Goal: Task Accomplishment & Management: Use online tool/utility

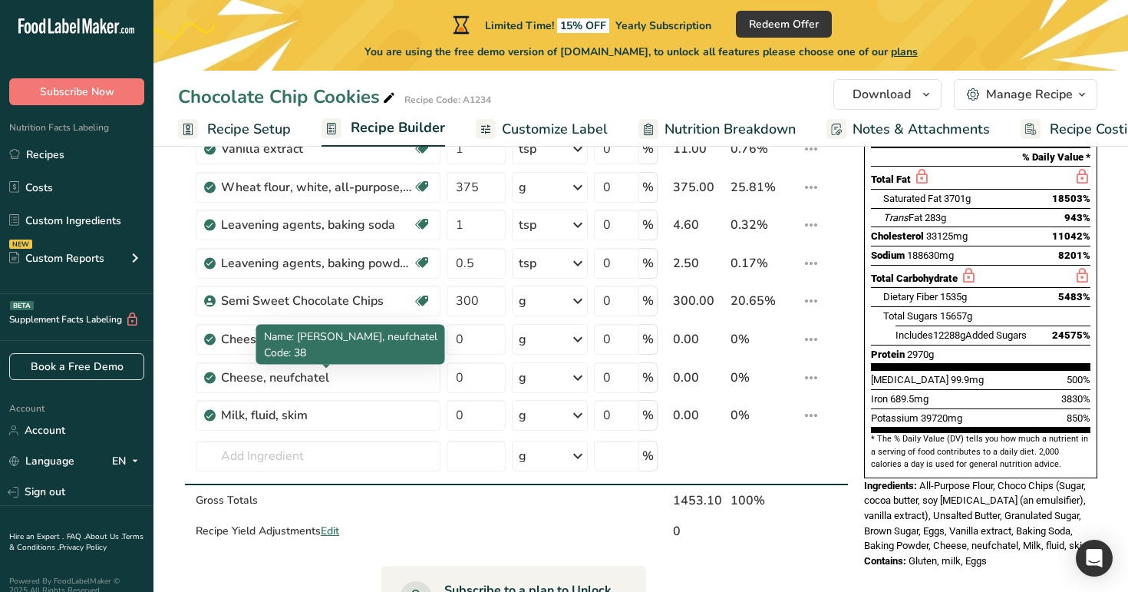
scroll to position [241, 0]
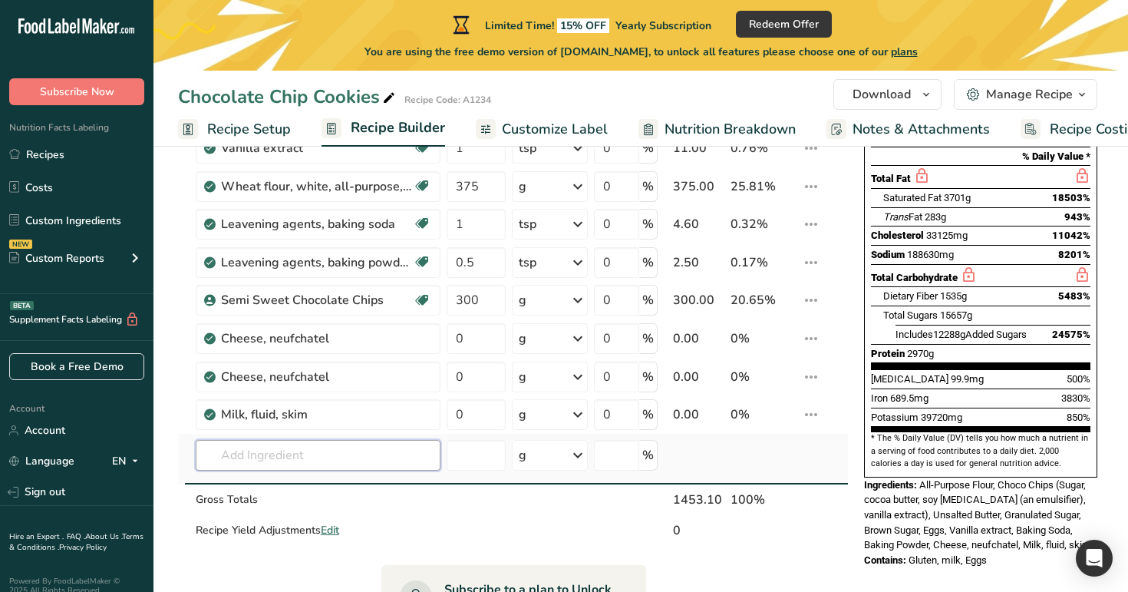
click at [306, 455] on input "text" at bounding box center [318, 455] width 245 height 31
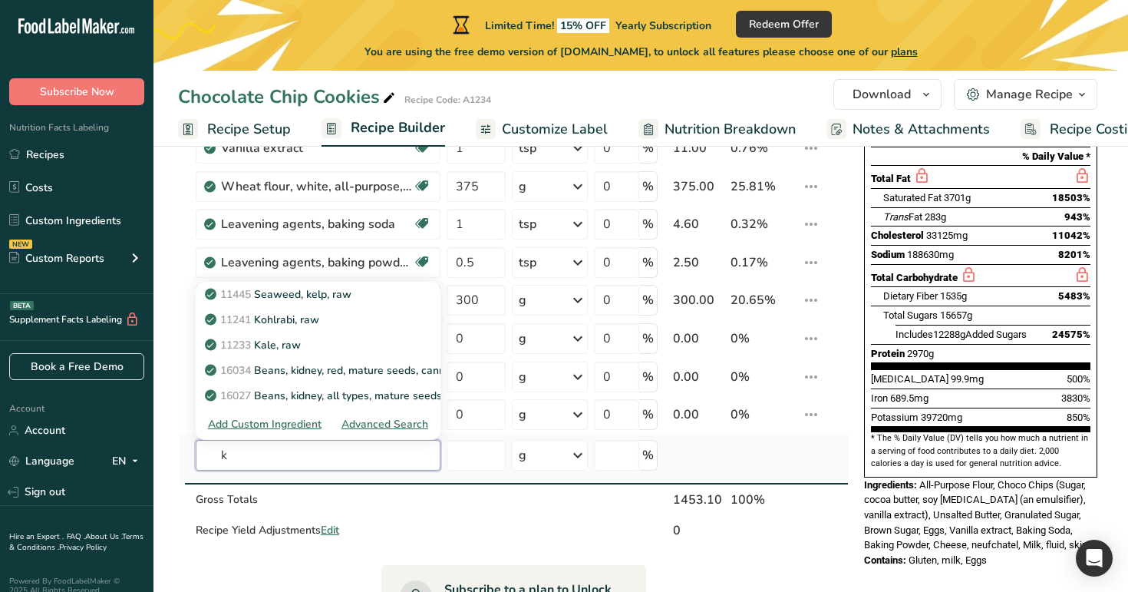
type input "k"
click at [390, 424] on div "Advanced Search" at bounding box center [385, 424] width 87 height 16
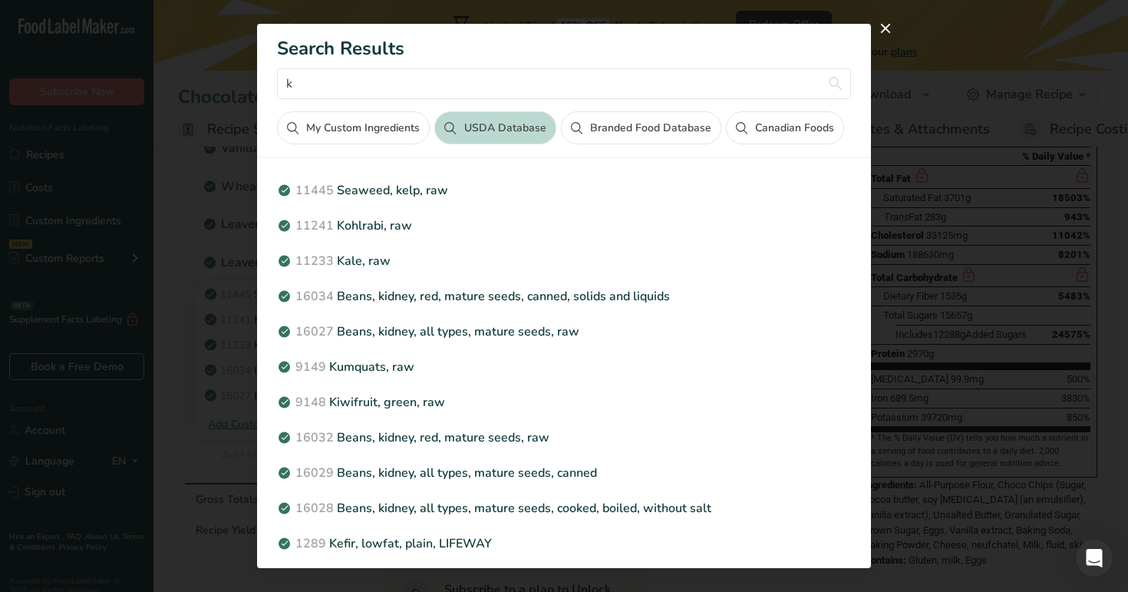
click at [805, 122] on button "Canadian Foods" at bounding box center [785, 127] width 118 height 33
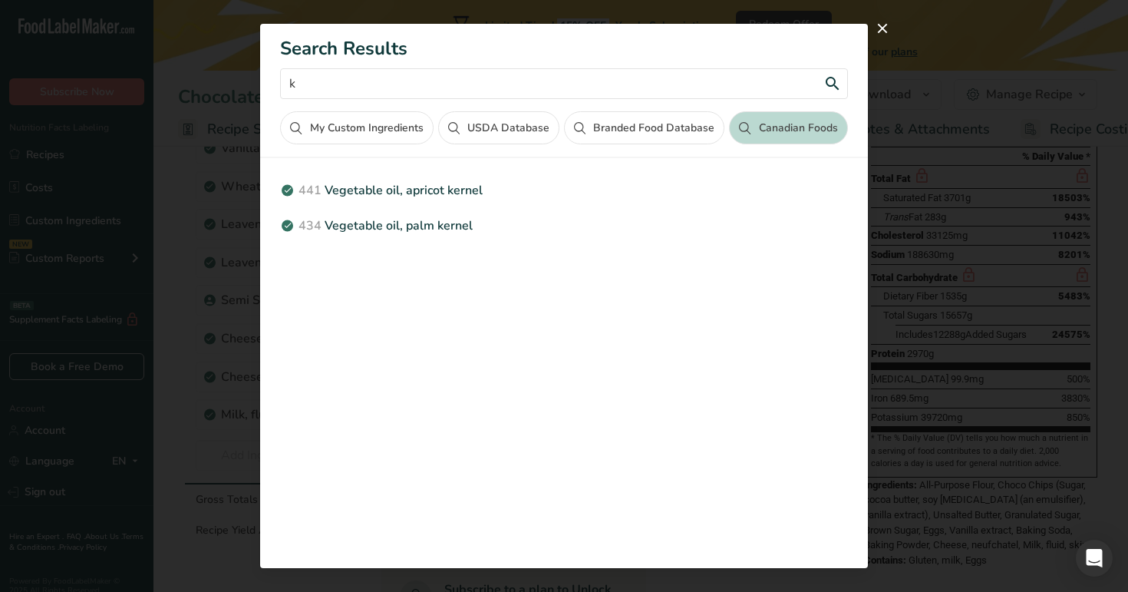
click at [537, 88] on input "k" at bounding box center [563, 83] width 567 height 31
click at [286, 87] on input "kernal" at bounding box center [563, 83] width 567 height 31
drag, startPoint x: 379, startPoint y: 84, endPoint x: 283, endPoint y: 84, distance: 96.0
click at [283, 84] on div "Search Results palm kernal My Custom Ingredients USDA Database Branded Food Dat…" at bounding box center [563, 84] width 607 height 121
type input "palm kernal"
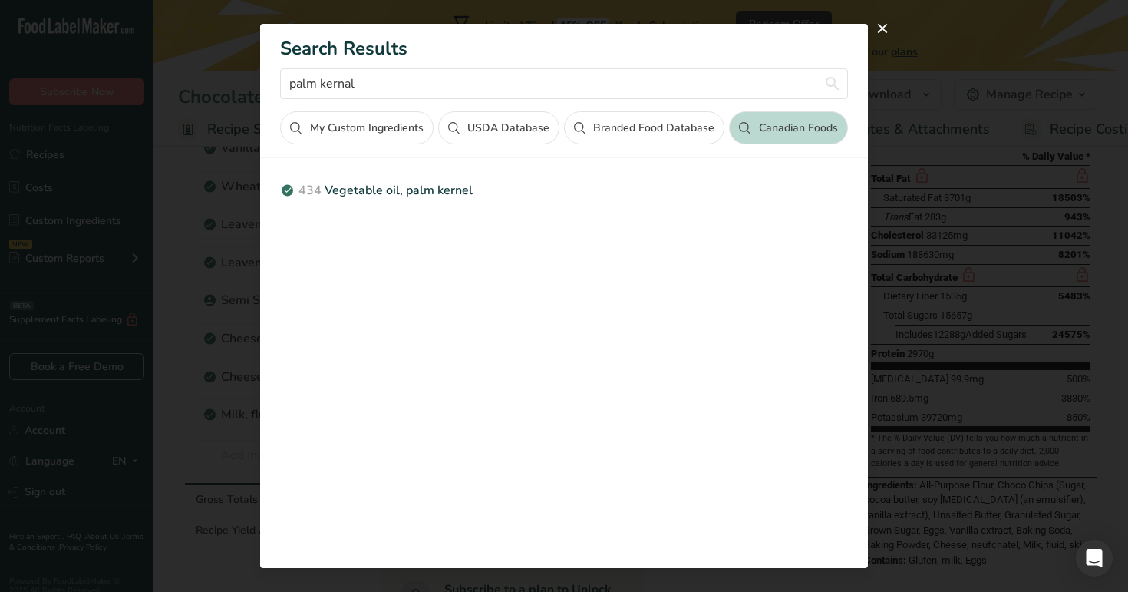
click at [947, 74] on div "Search results modal" at bounding box center [564, 296] width 1128 height 592
click at [930, 7] on div "Search results modal" at bounding box center [564, 296] width 1128 height 592
click at [507, 127] on button "USDA Database" at bounding box center [498, 127] width 121 height 33
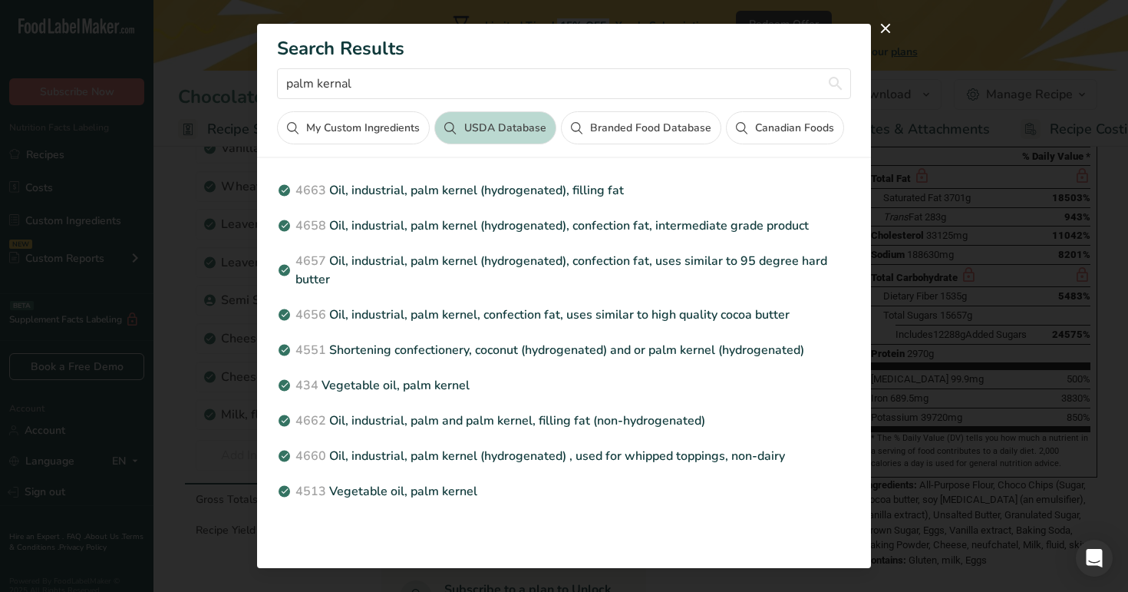
click at [793, 129] on button "Canadian Foods" at bounding box center [785, 127] width 118 height 33
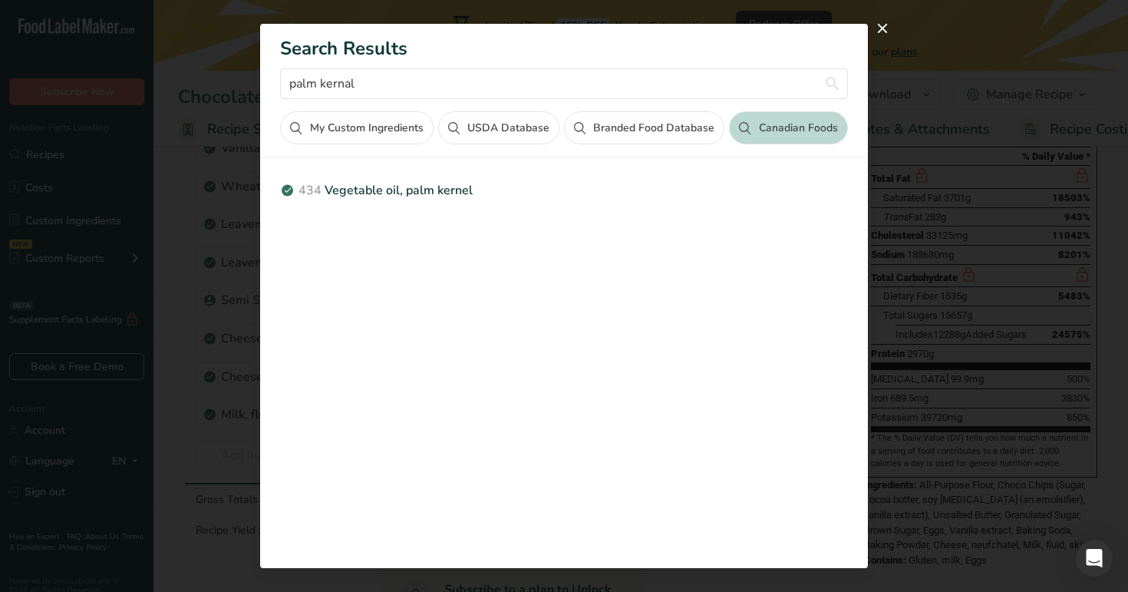
click at [520, 130] on button "USDA Database" at bounding box center [498, 127] width 121 height 33
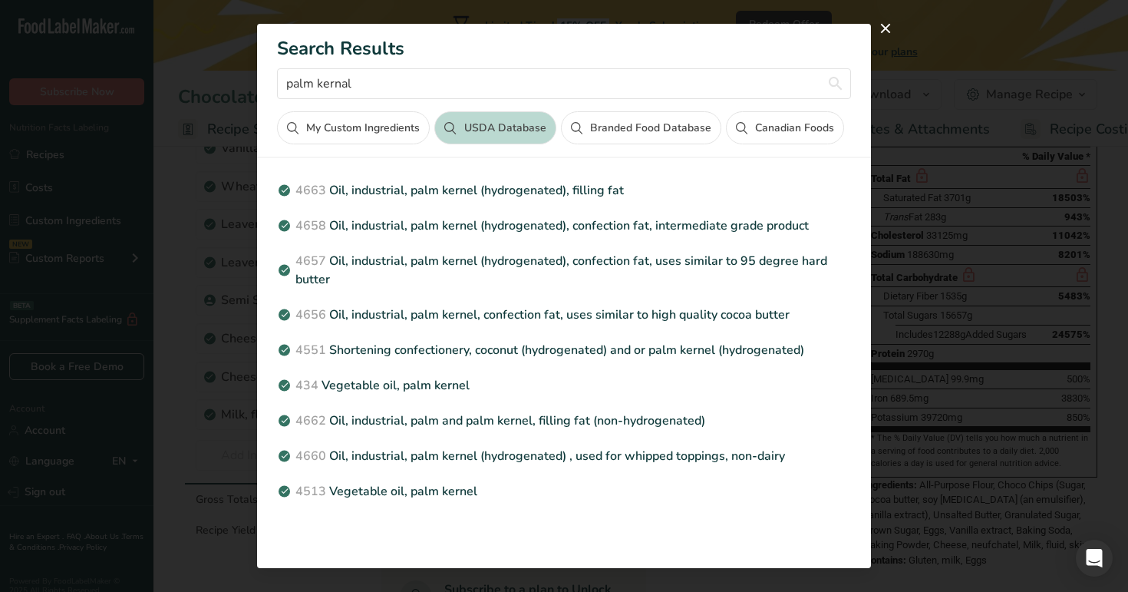
click at [790, 138] on button "Canadian Foods" at bounding box center [785, 127] width 118 height 33
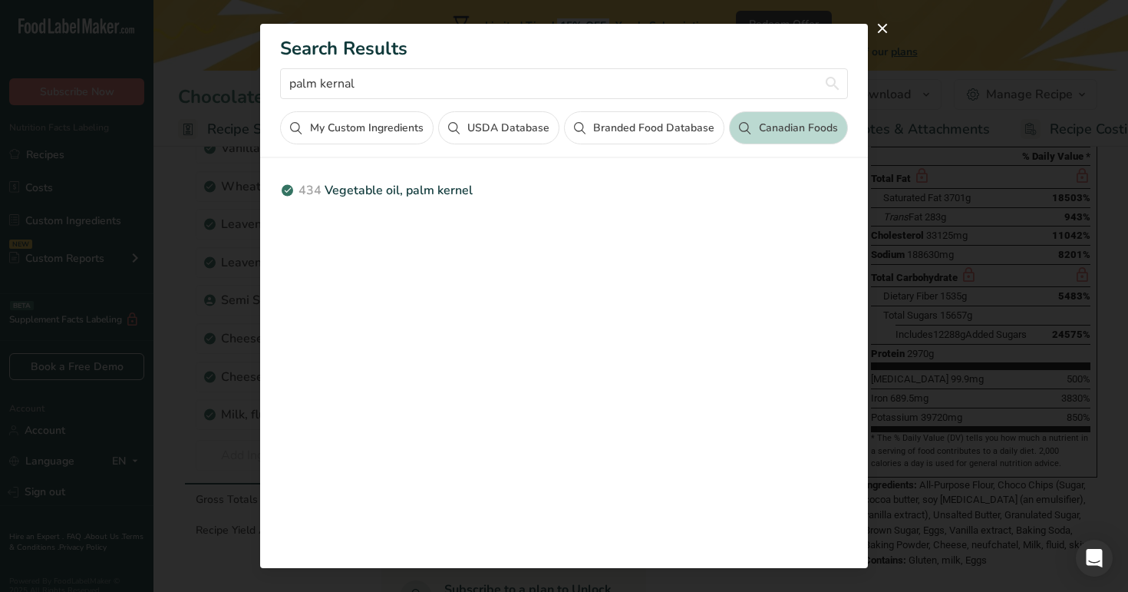
click at [495, 121] on button "USDA Database" at bounding box center [498, 127] width 121 height 33
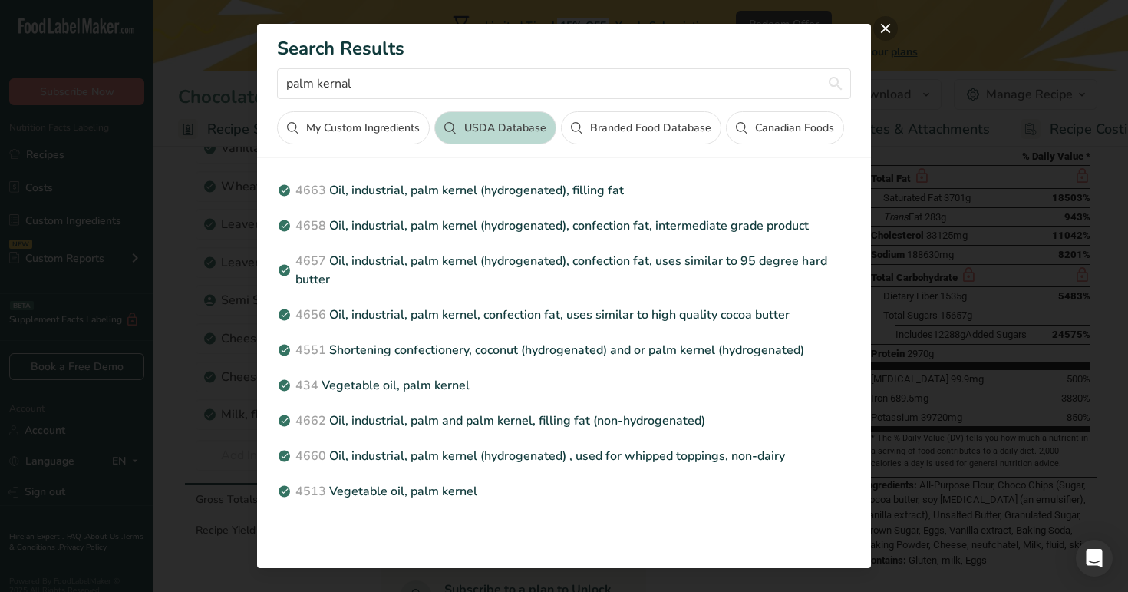
click at [888, 27] on button "close" at bounding box center [886, 28] width 25 height 25
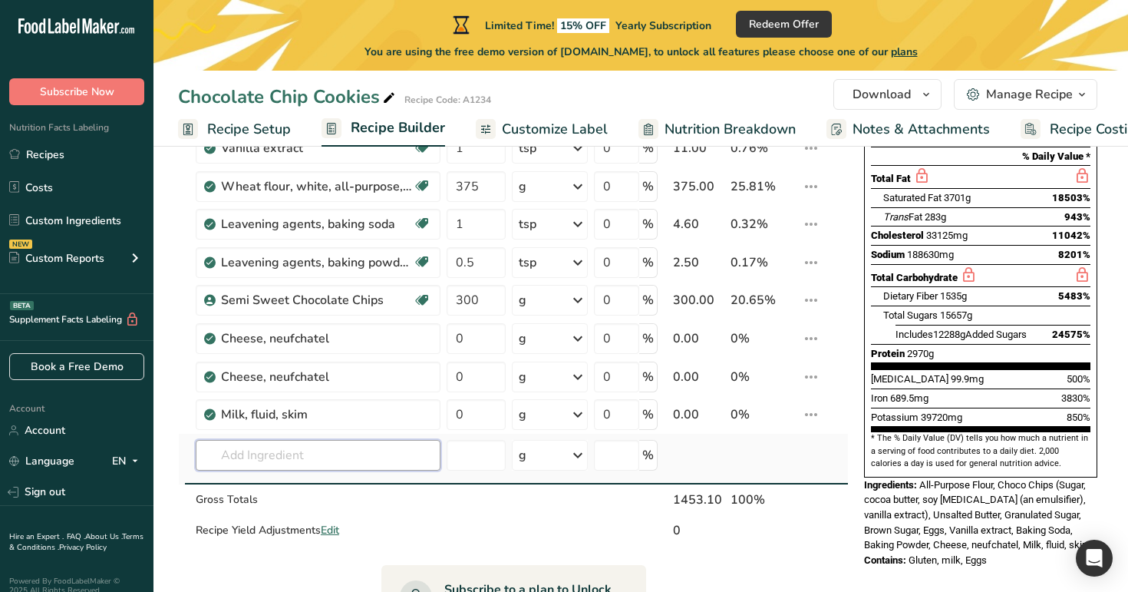
click at [330, 447] on input "text" at bounding box center [318, 455] width 245 height 31
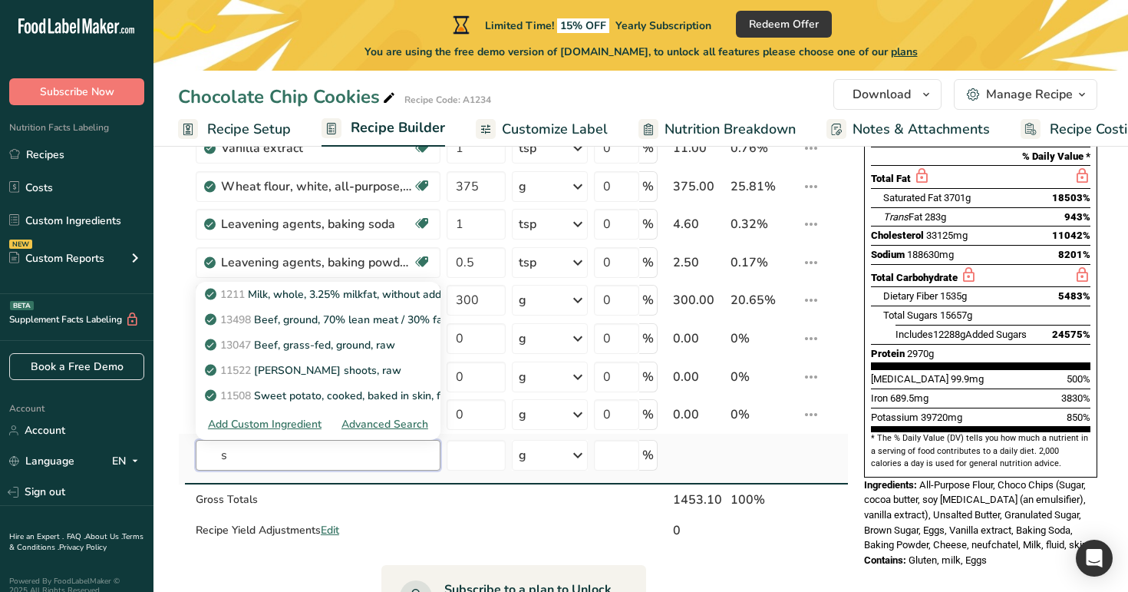
type input "s"
click at [392, 430] on div "Advanced Search" at bounding box center [385, 424] width 87 height 16
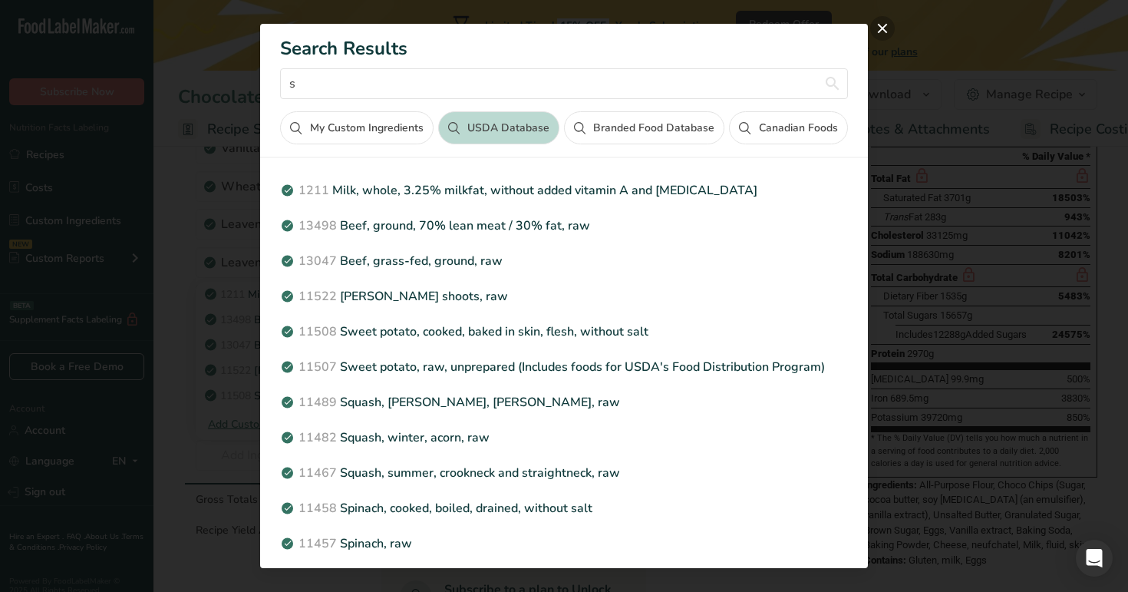
click at [884, 28] on button "close" at bounding box center [883, 28] width 25 height 25
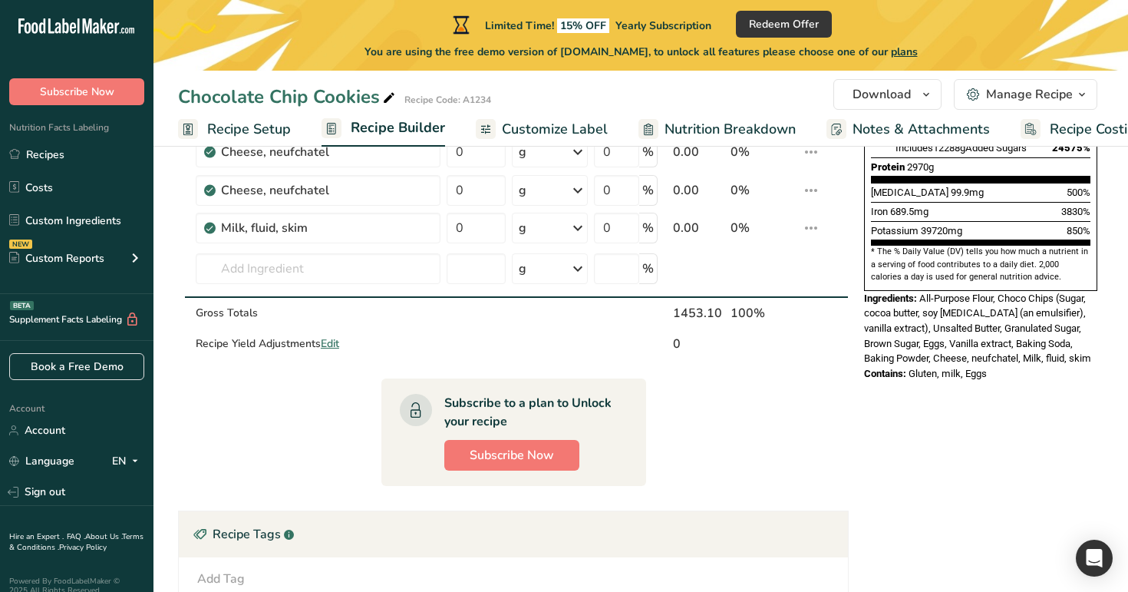
scroll to position [428, 0]
click at [813, 225] on icon at bounding box center [811, 227] width 18 height 28
click at [776, 255] on span "Info" at bounding box center [769, 259] width 19 height 16
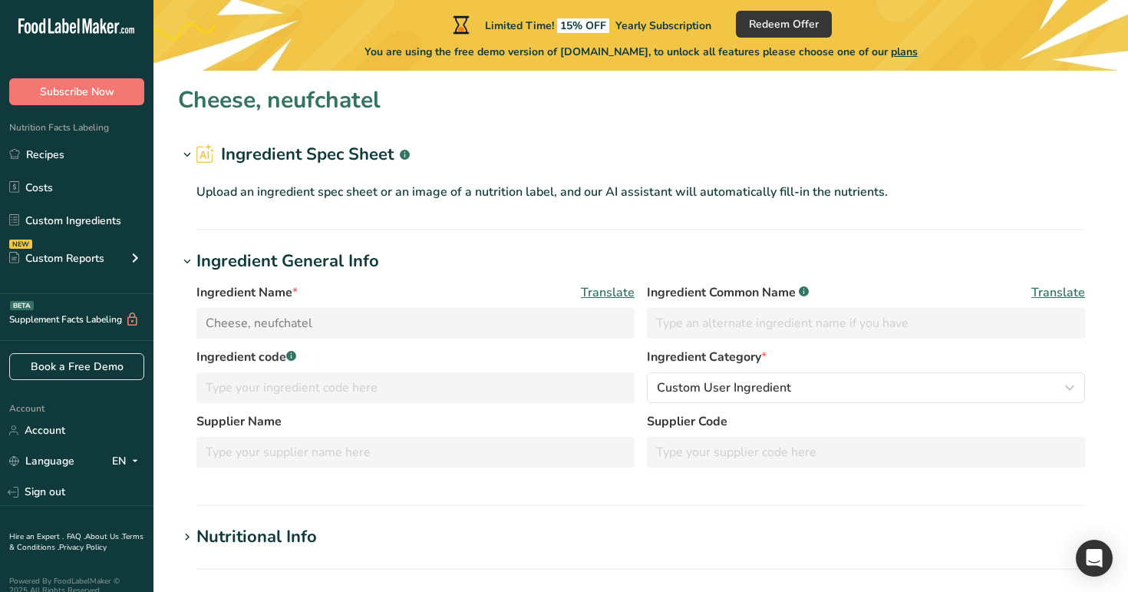
type input "Milk, fluid, skim"
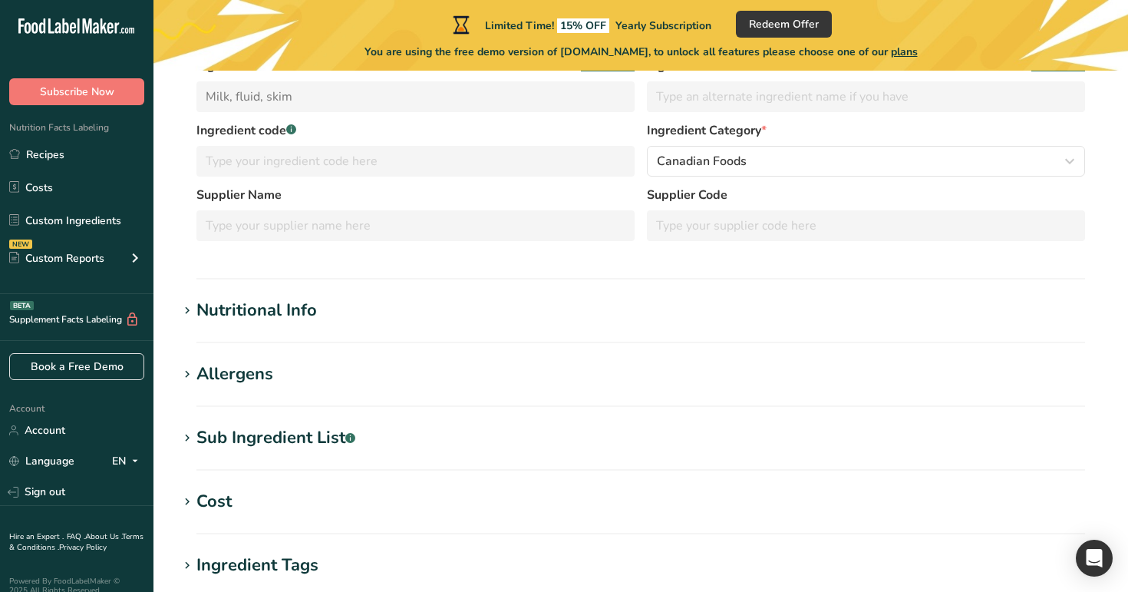
scroll to position [546, 0]
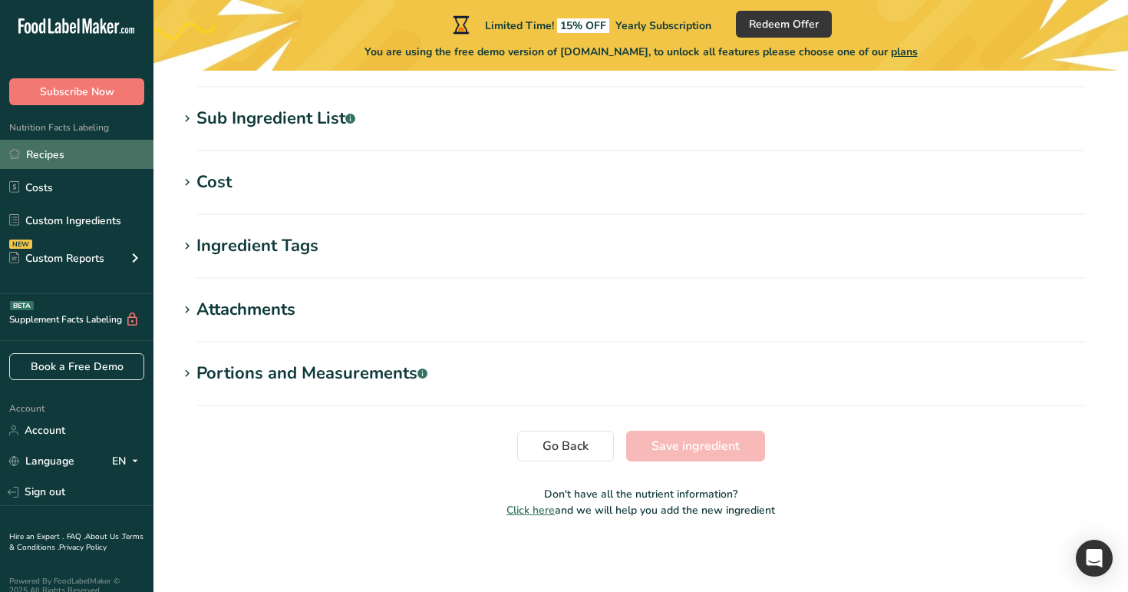
click at [78, 157] on link "Recipes" at bounding box center [77, 154] width 154 height 29
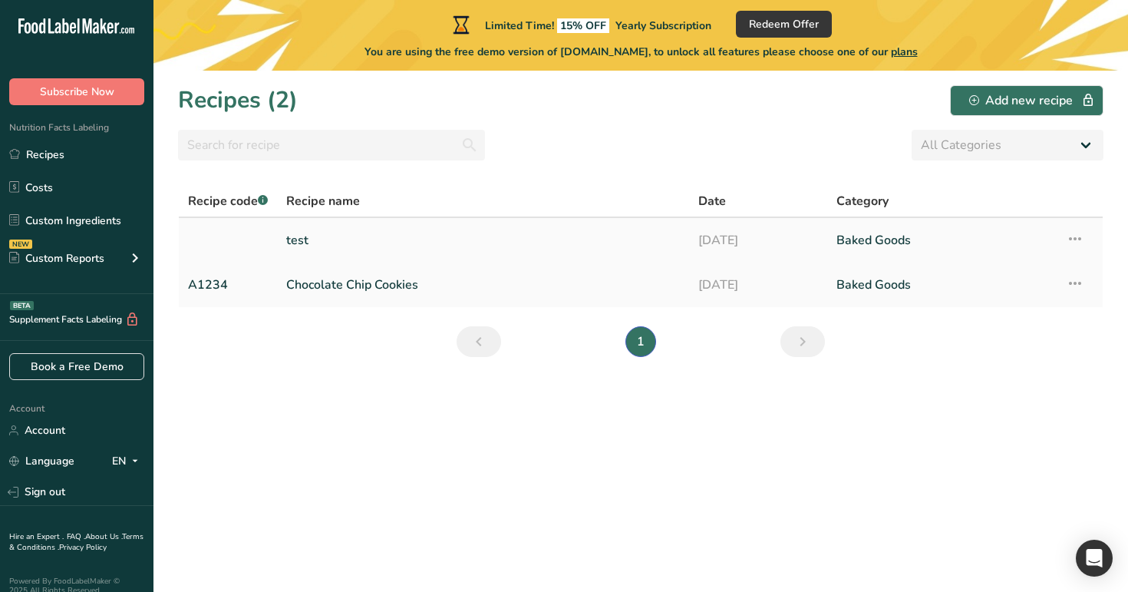
click at [1079, 238] on icon at bounding box center [1075, 239] width 18 height 28
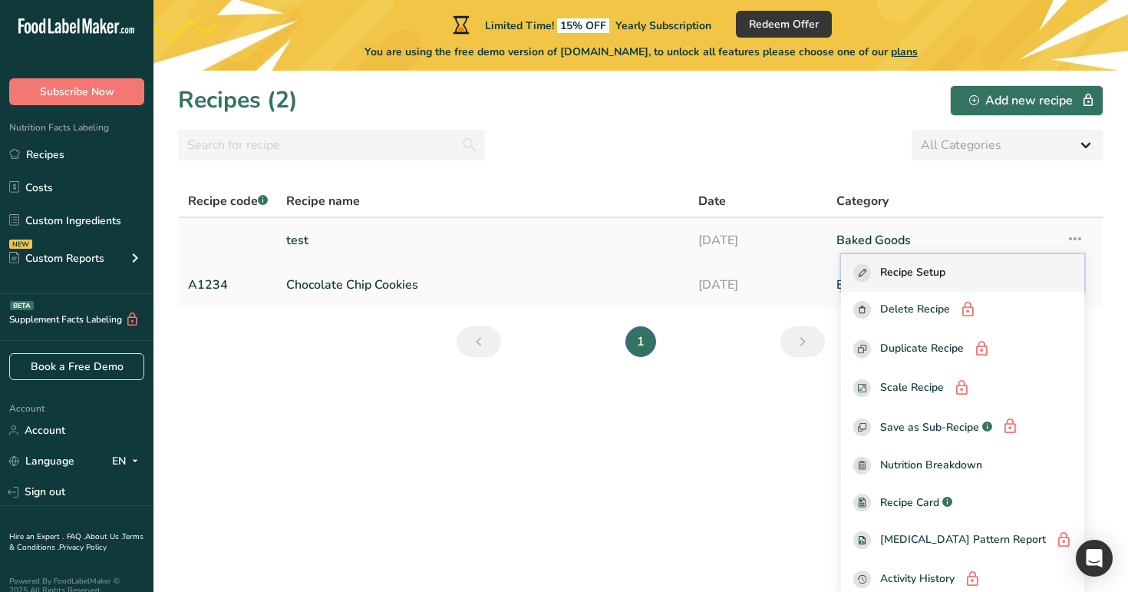
click at [1012, 268] on div "Recipe Setup" at bounding box center [963, 273] width 219 height 18
select select "24"
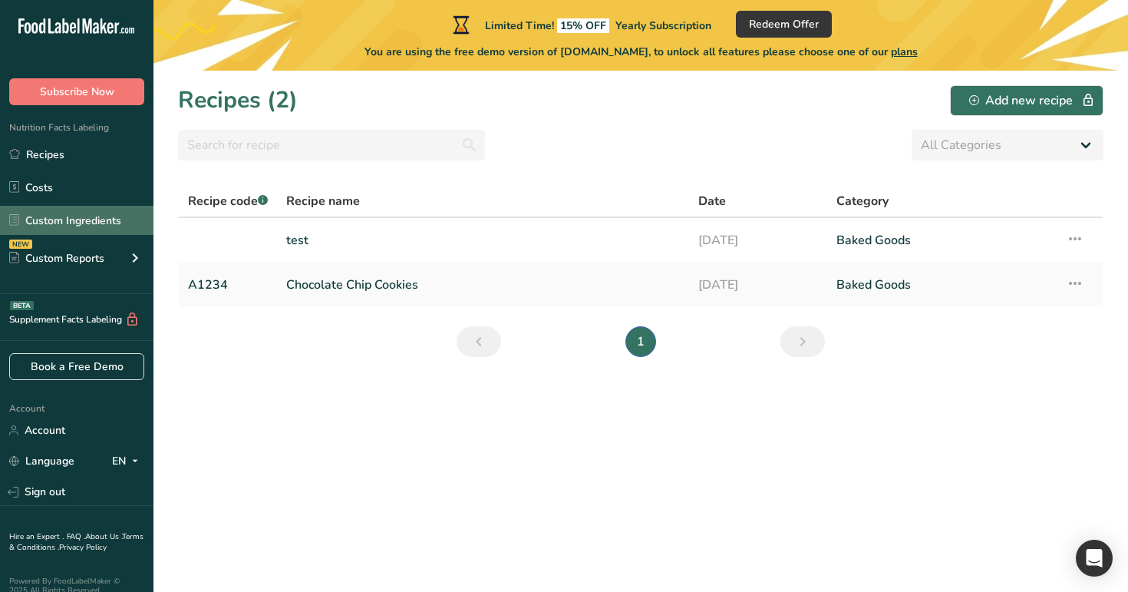
click at [94, 226] on link "Custom Ingredients" at bounding box center [77, 220] width 154 height 29
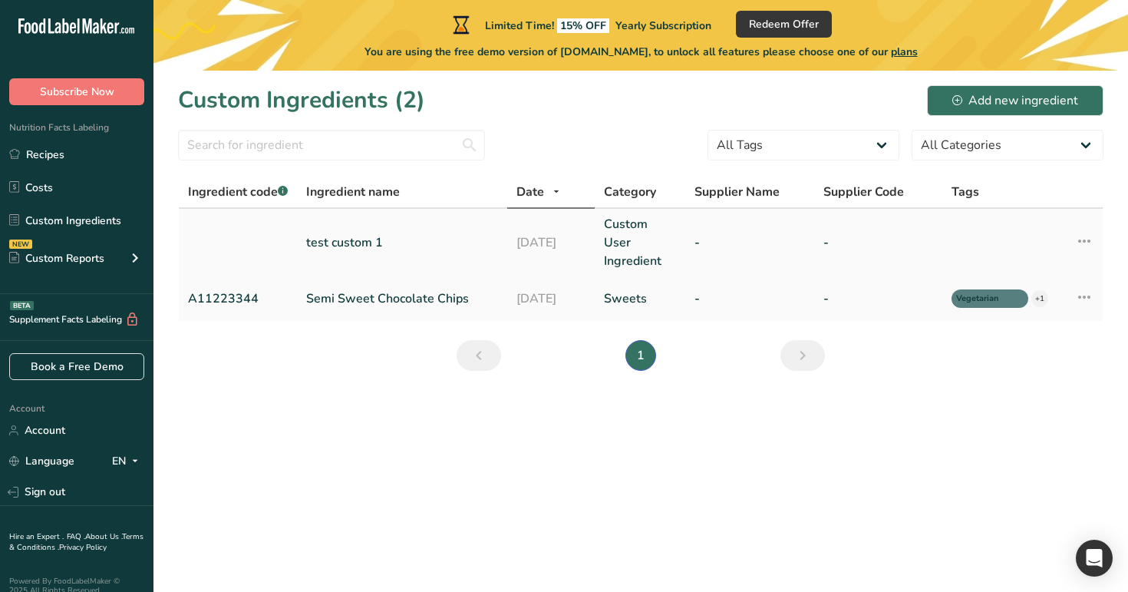
click at [376, 240] on link "test custom 1" at bounding box center [402, 242] width 192 height 18
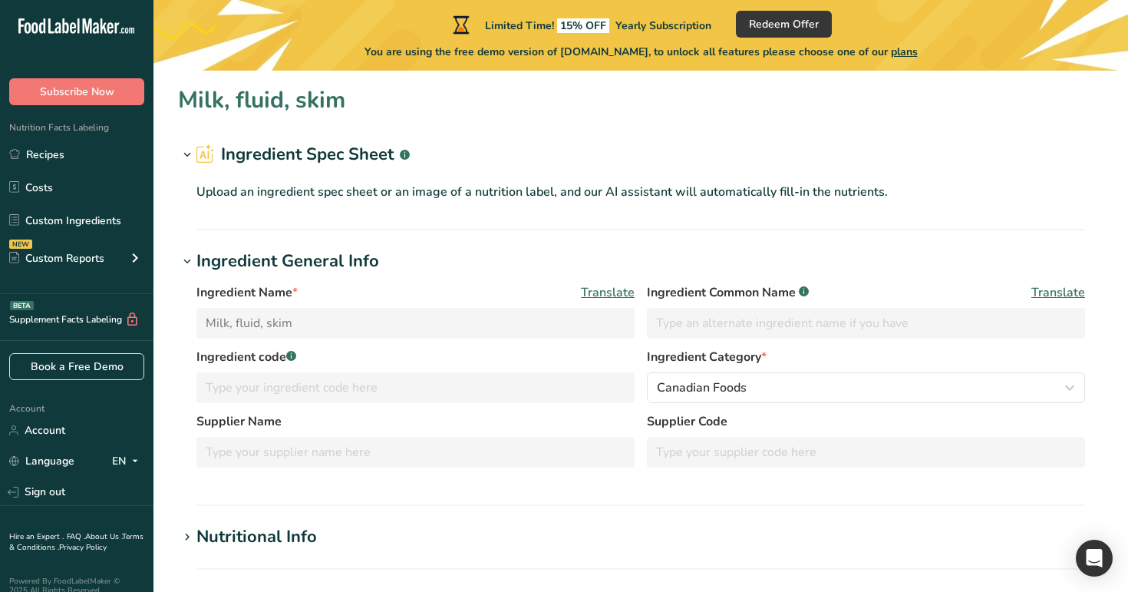
type input "test custom 1"
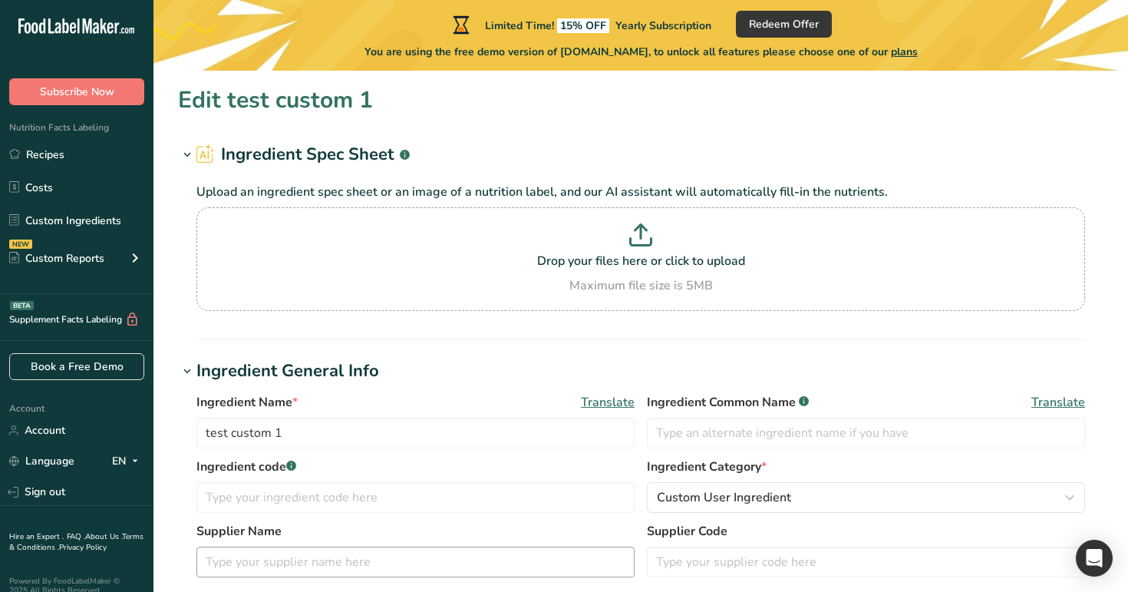
scroll to position [4, 0]
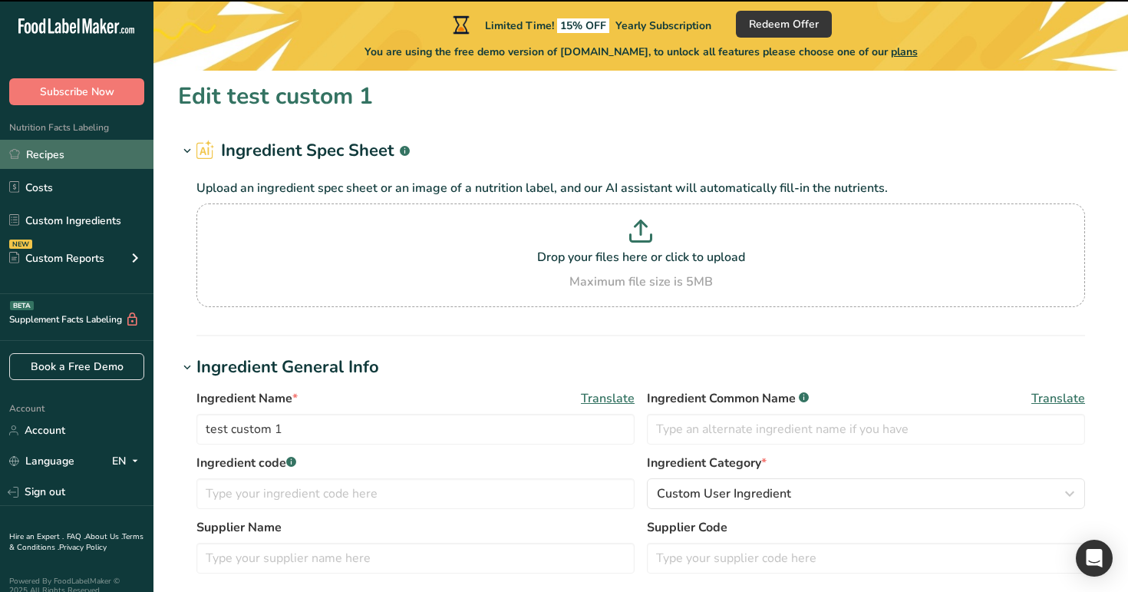
click at [108, 152] on link "Recipes" at bounding box center [77, 154] width 154 height 29
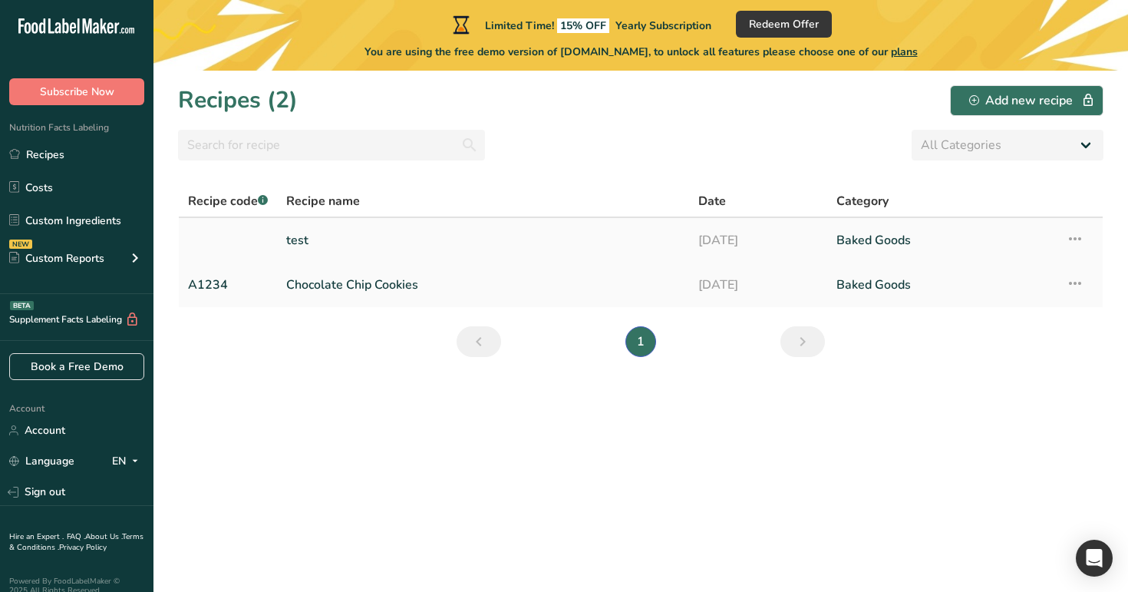
click at [438, 239] on link "test" at bounding box center [483, 240] width 394 height 32
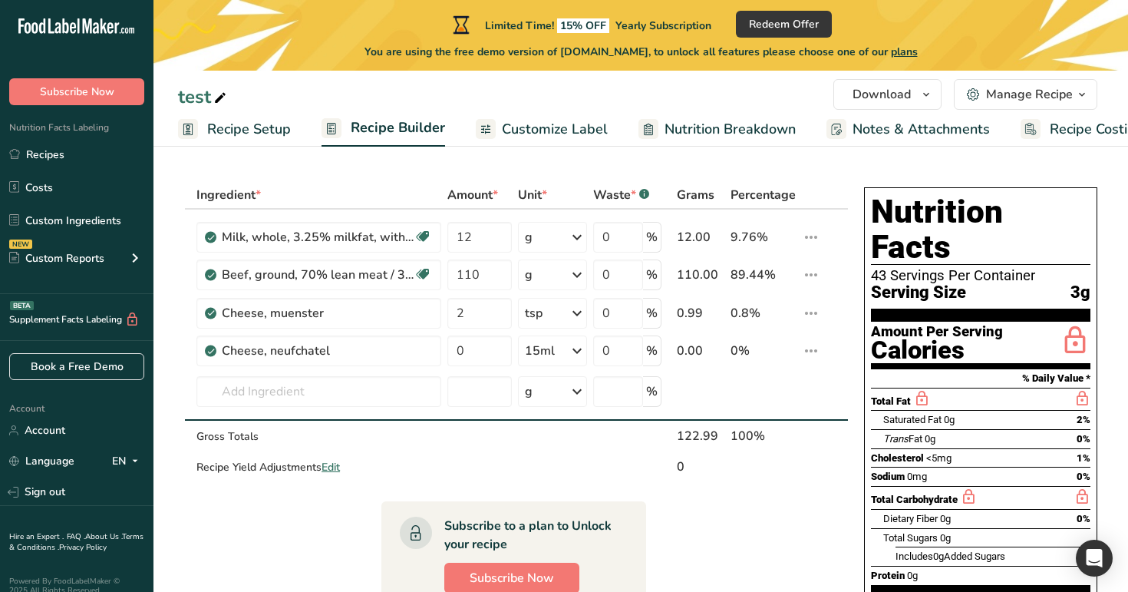
scroll to position [7, 0]
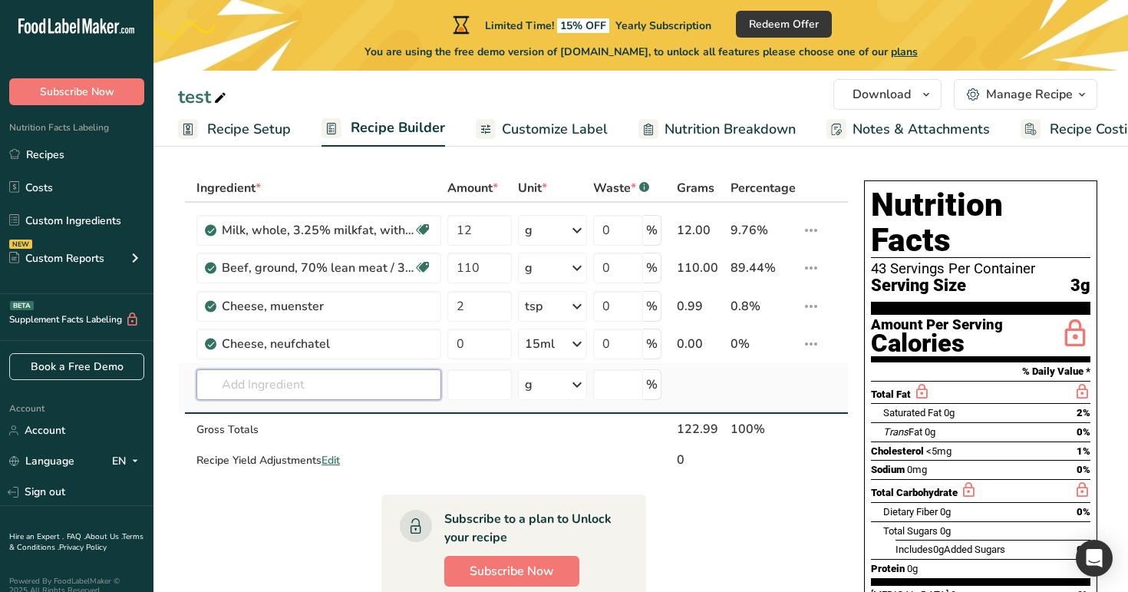
click at [319, 393] on input "text" at bounding box center [319, 384] width 245 height 31
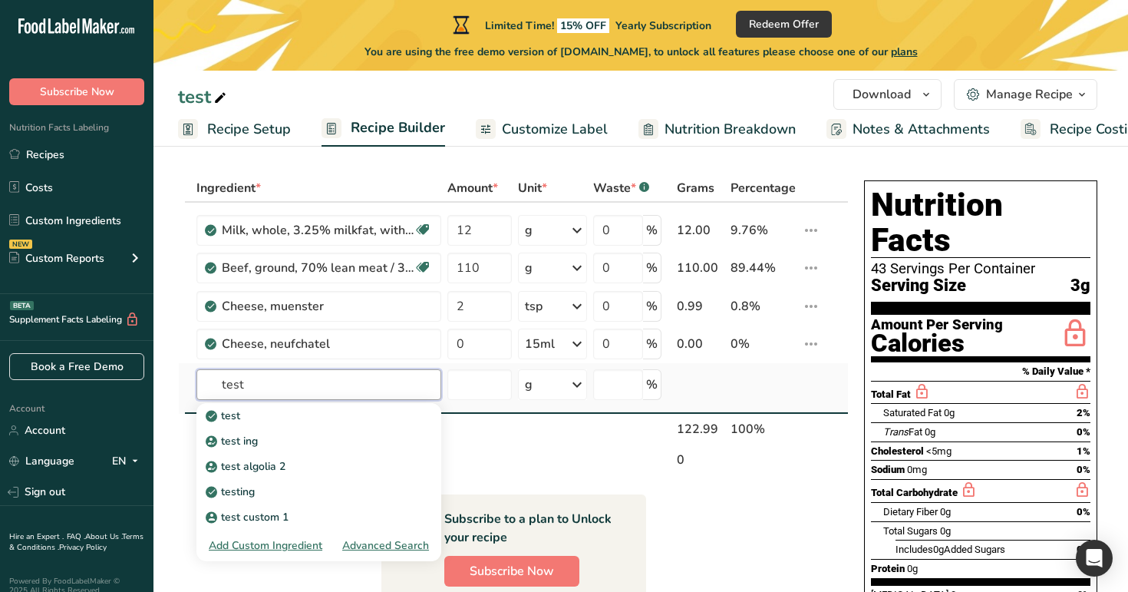
type input "test"
click at [400, 543] on div "Advanced Search" at bounding box center [385, 545] width 87 height 16
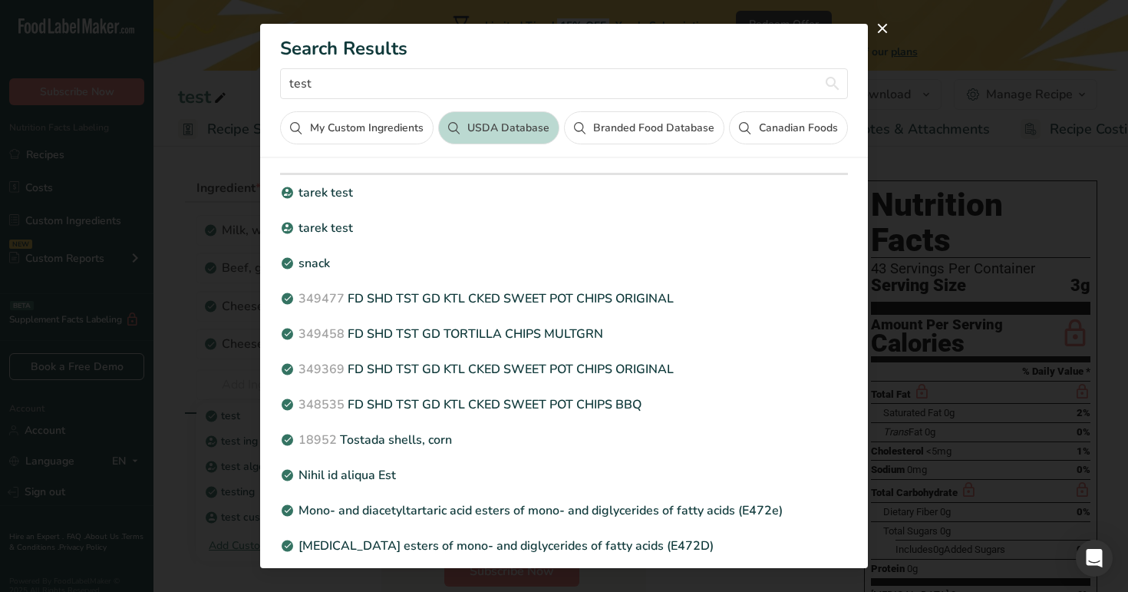
scroll to position [0, 0]
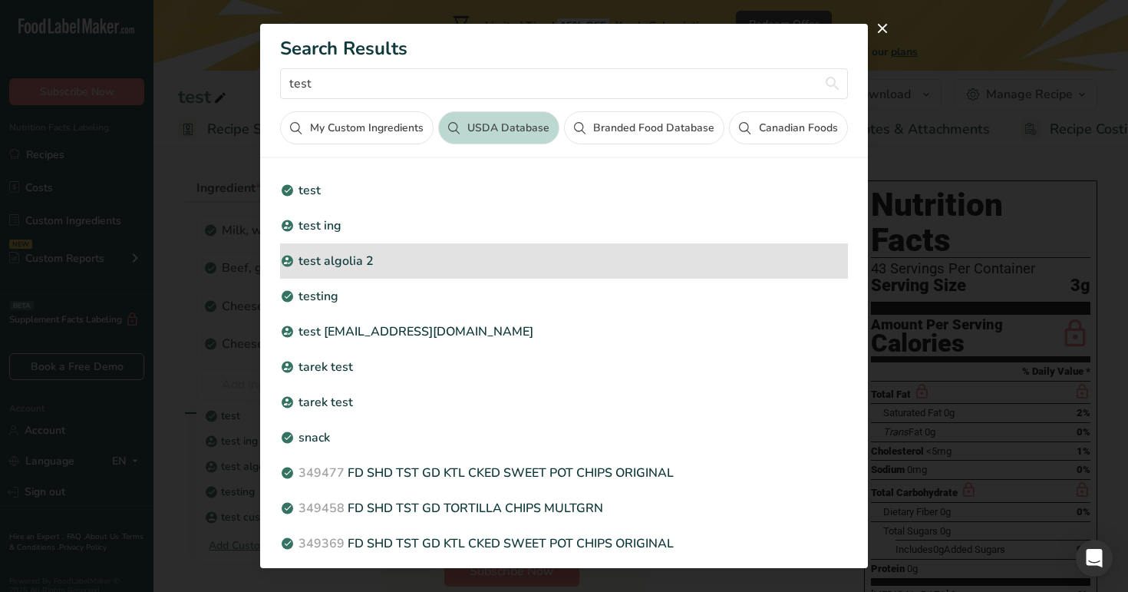
click at [408, 261] on p "test algolia 2" at bounding box center [563, 261] width 567 height 18
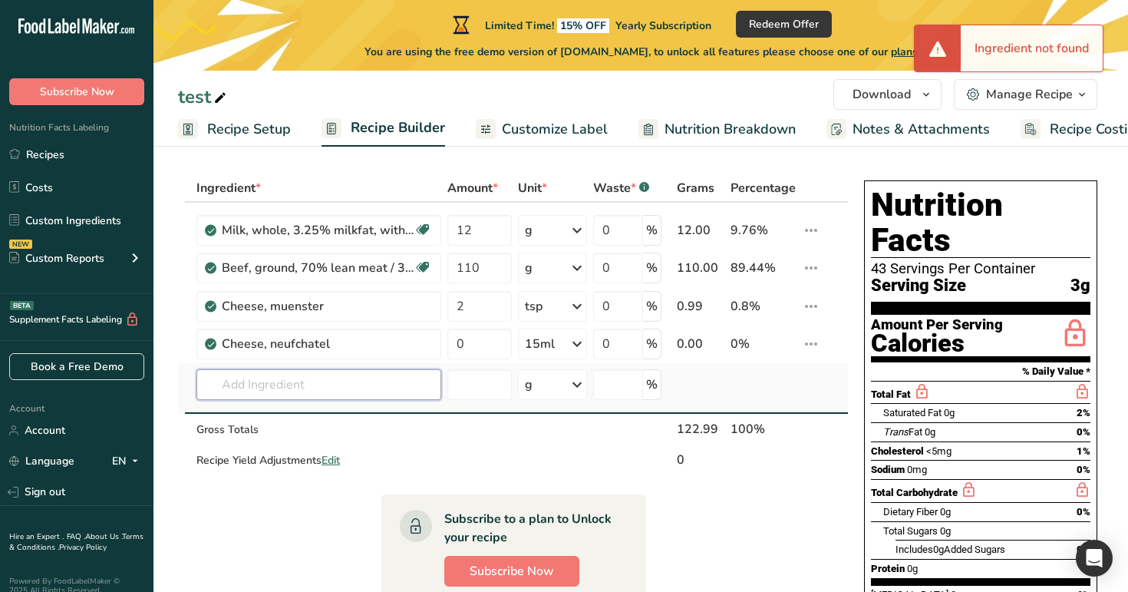
click at [331, 395] on input "text" at bounding box center [319, 384] width 245 height 31
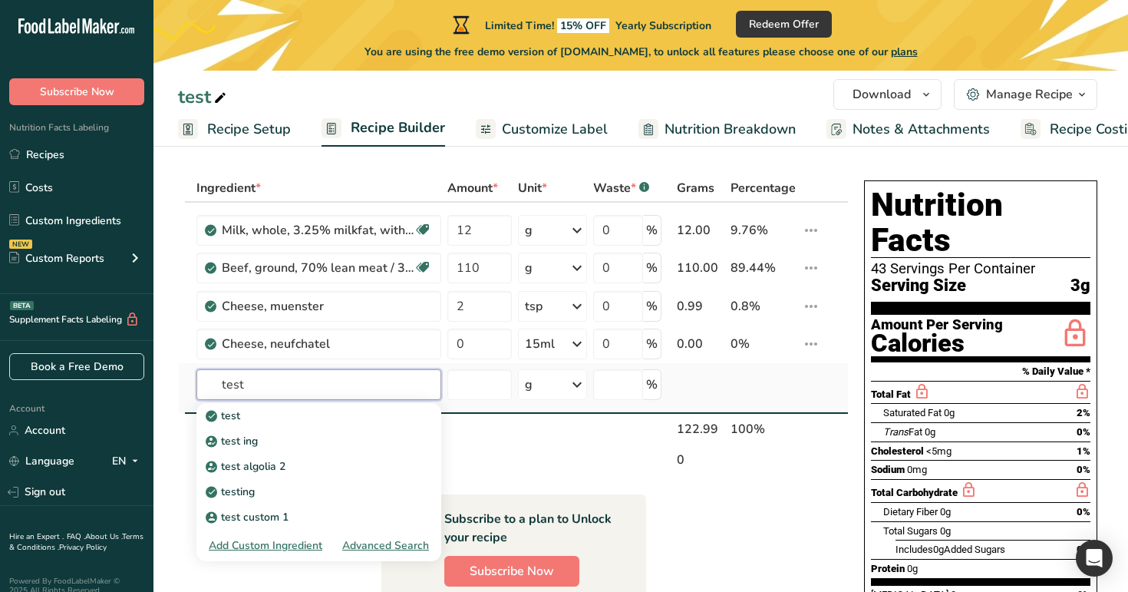
type input "test"
click at [378, 544] on div "Advanced Search" at bounding box center [385, 545] width 87 height 16
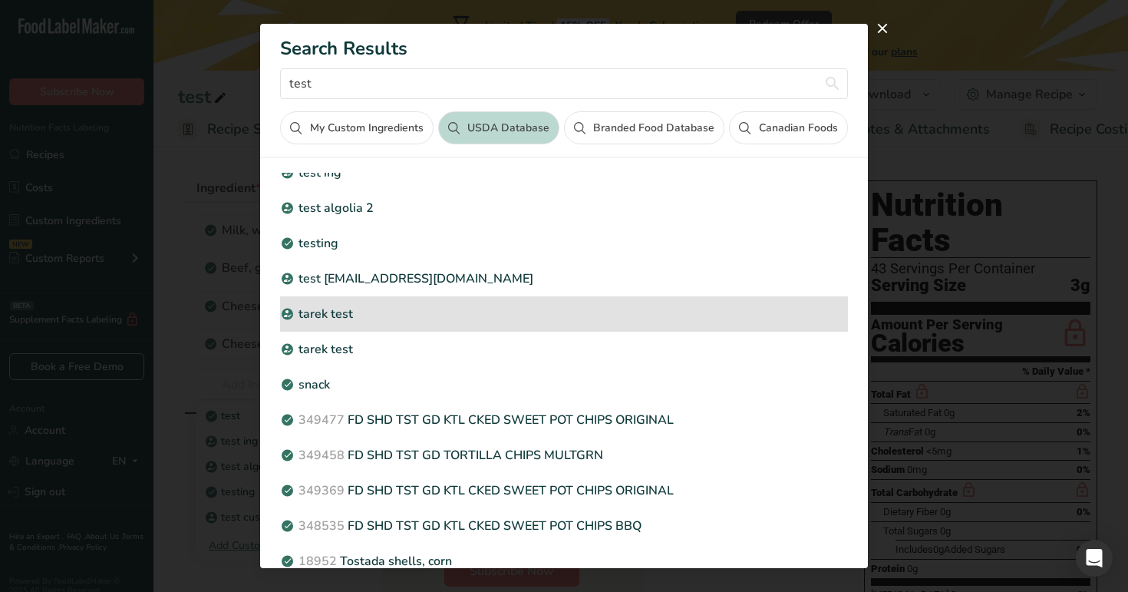
scroll to position [36, 0]
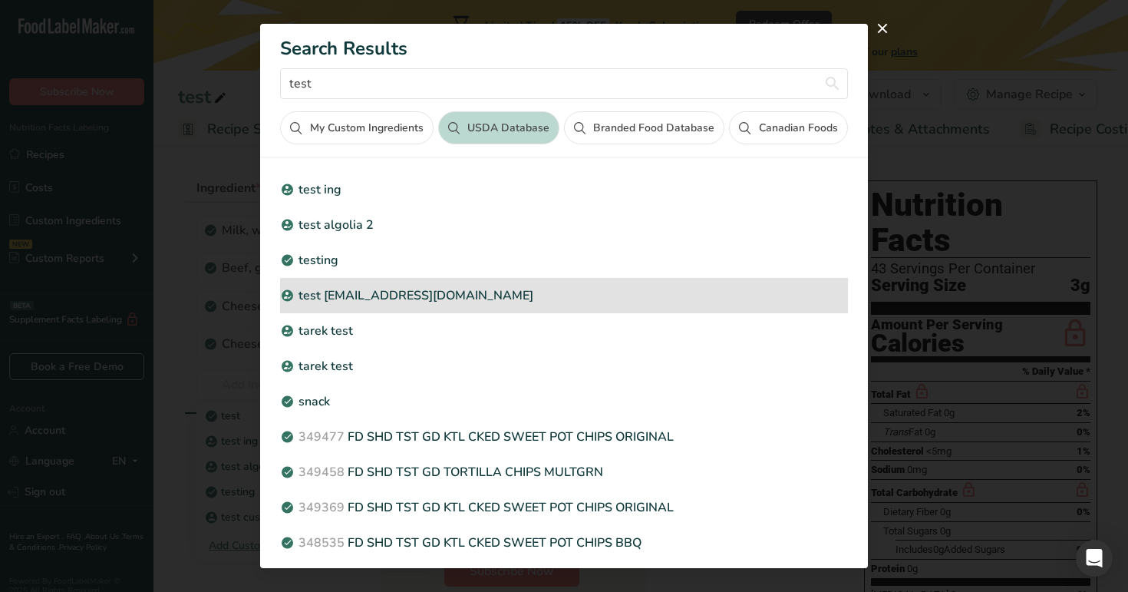
click at [547, 283] on div "test [EMAIL_ADDRESS][DOMAIN_NAME]" at bounding box center [563, 295] width 567 height 35
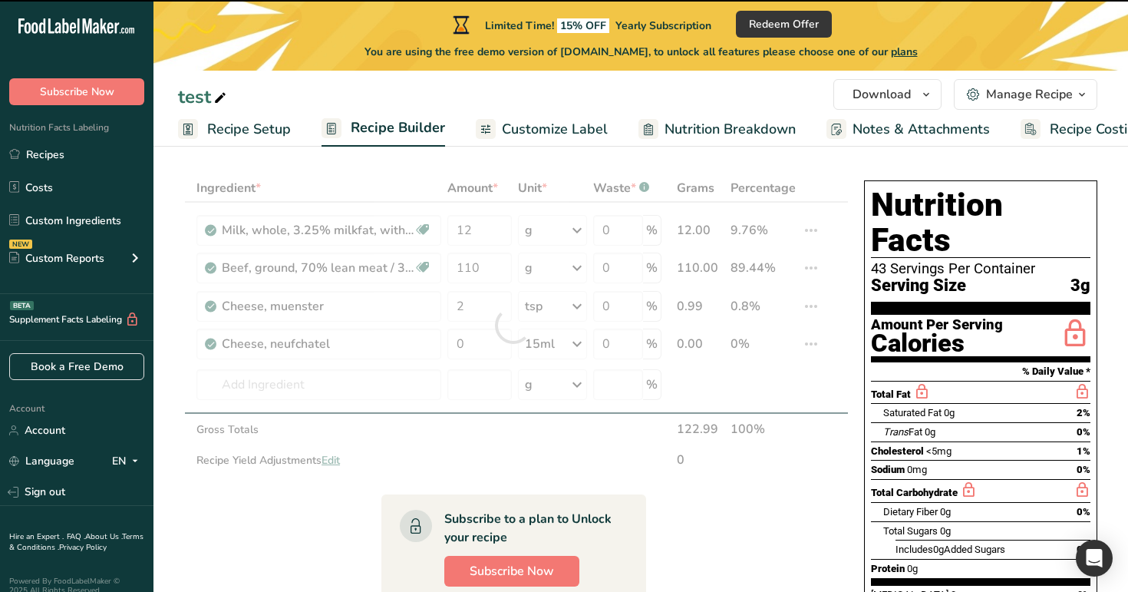
type input "0"
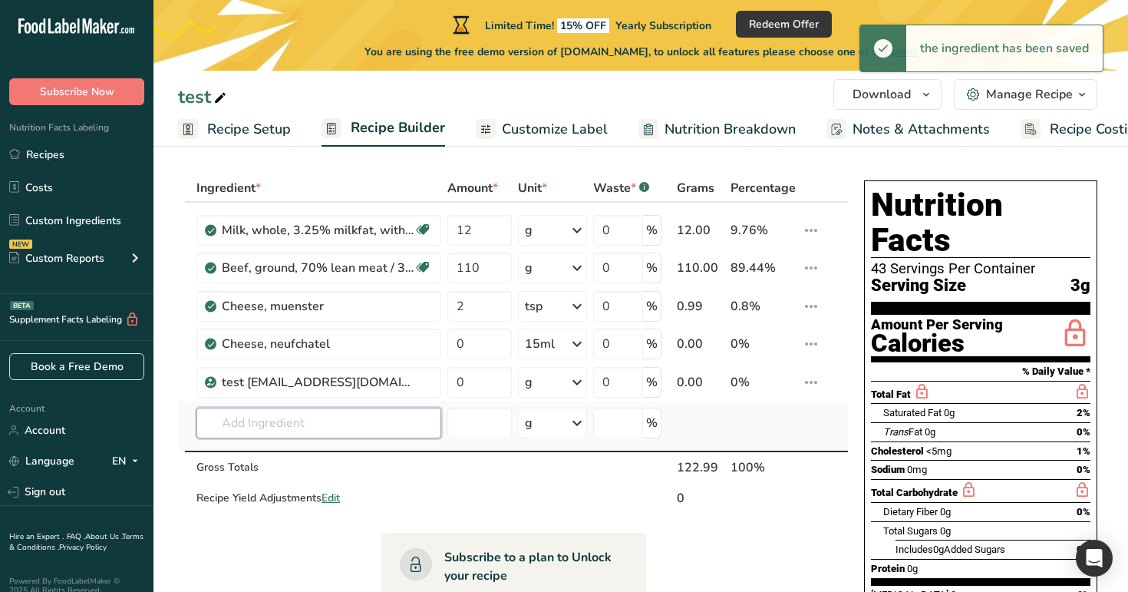
click at [347, 424] on input "text" at bounding box center [319, 423] width 245 height 31
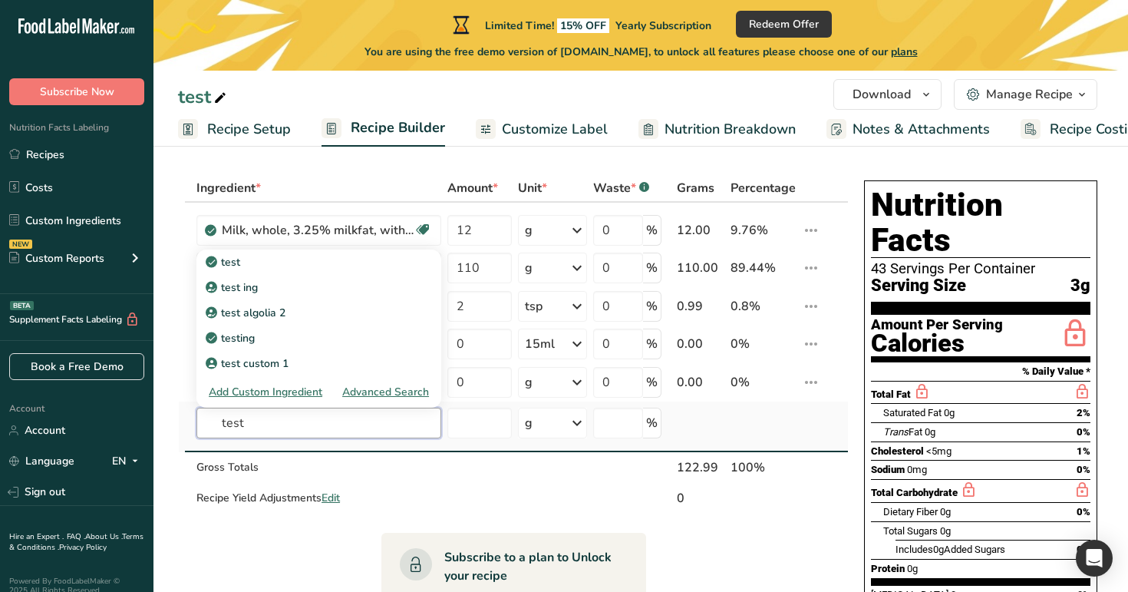
type input "test"
click at [385, 392] on div "Advanced Search" at bounding box center [385, 392] width 87 height 16
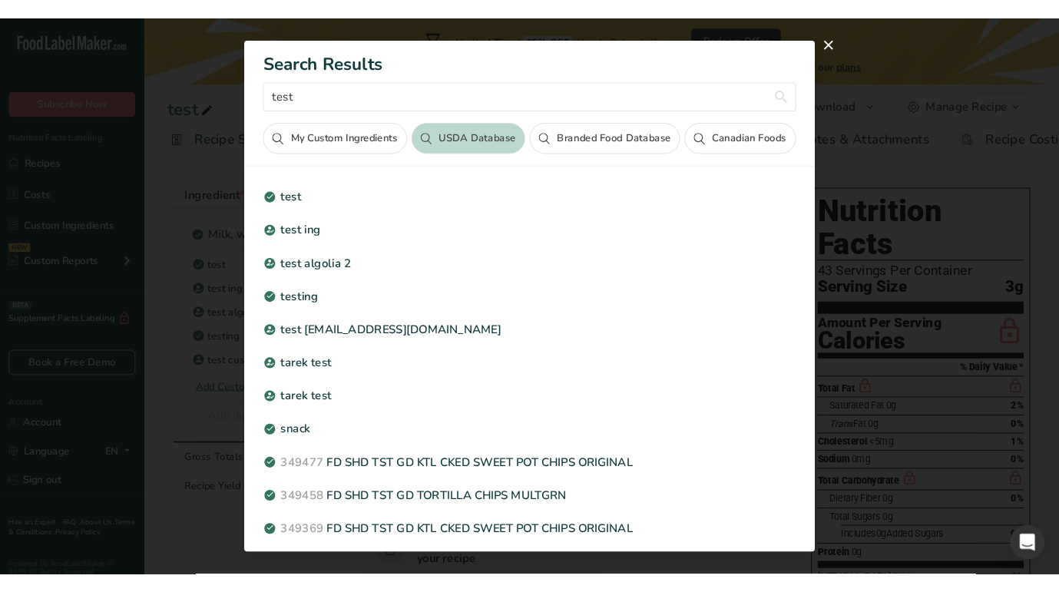
scroll to position [15, 0]
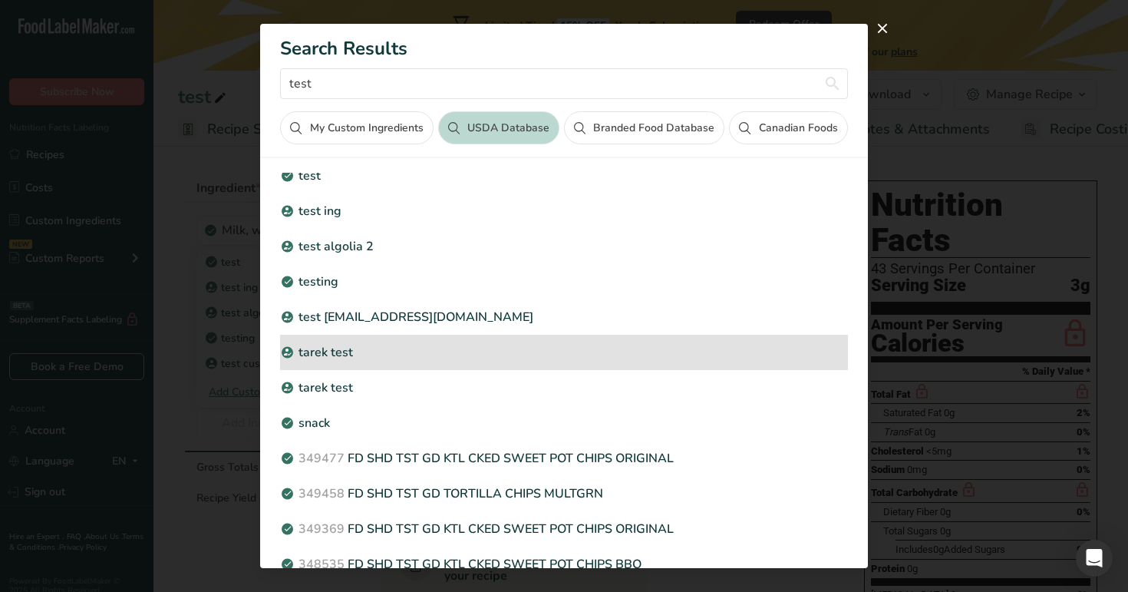
click at [399, 349] on p "tarek test" at bounding box center [563, 352] width 567 height 18
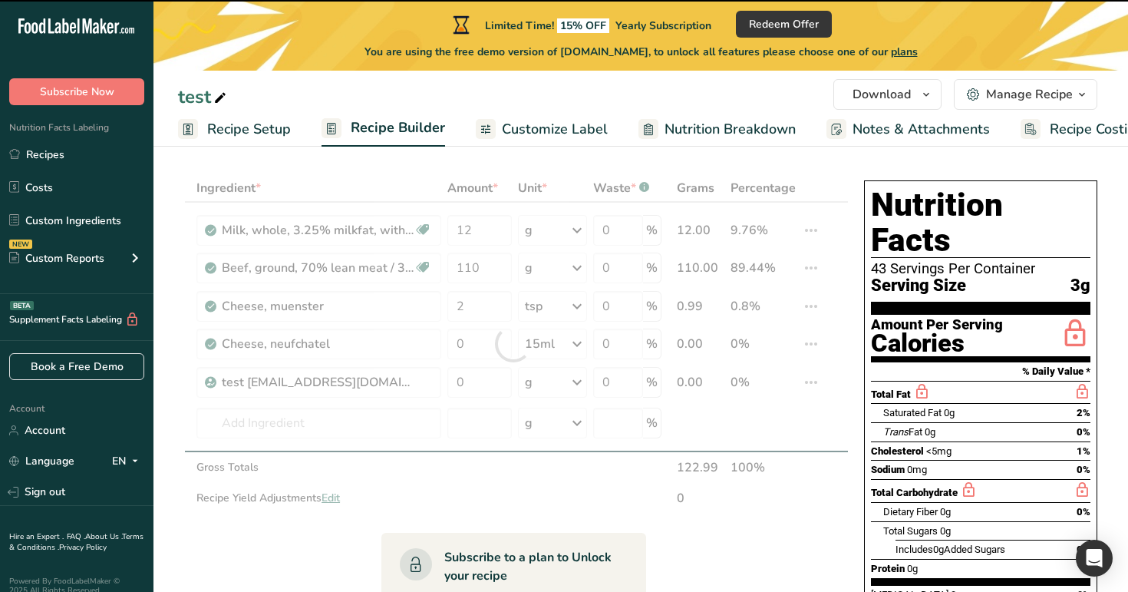
type input "0"
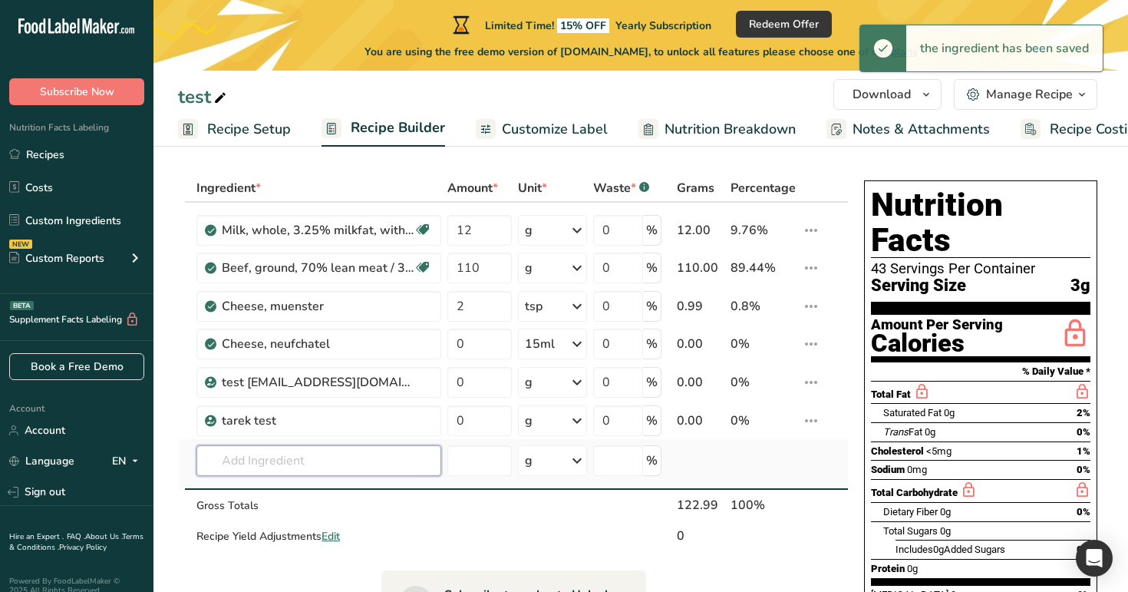
click at [360, 467] on input "text" at bounding box center [319, 460] width 245 height 31
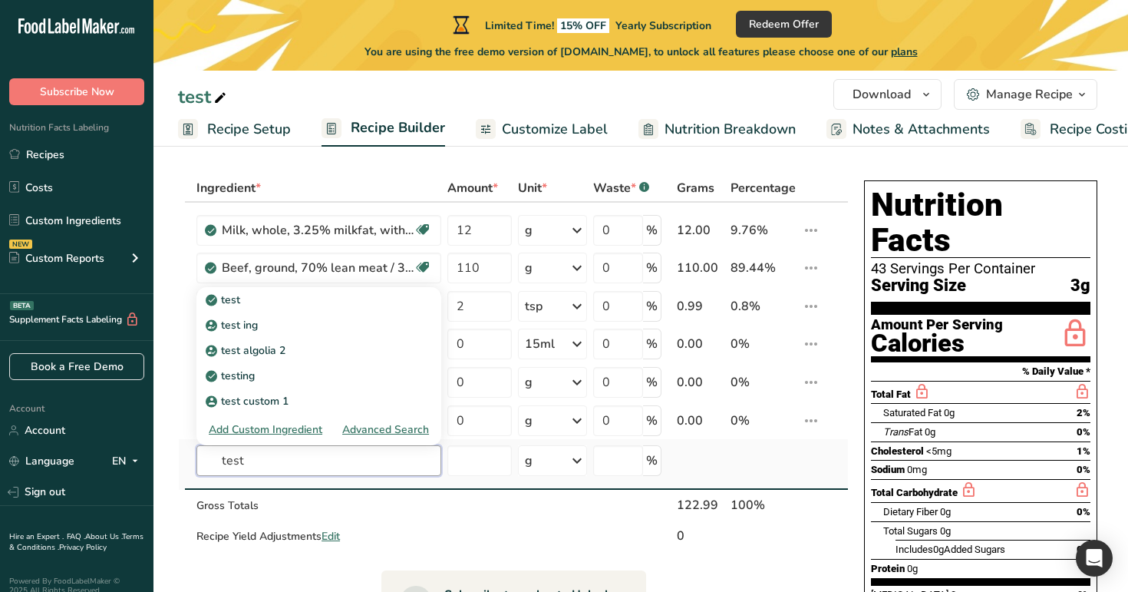
type input "test"
click at [375, 437] on div "Advanced Search" at bounding box center [385, 429] width 87 height 16
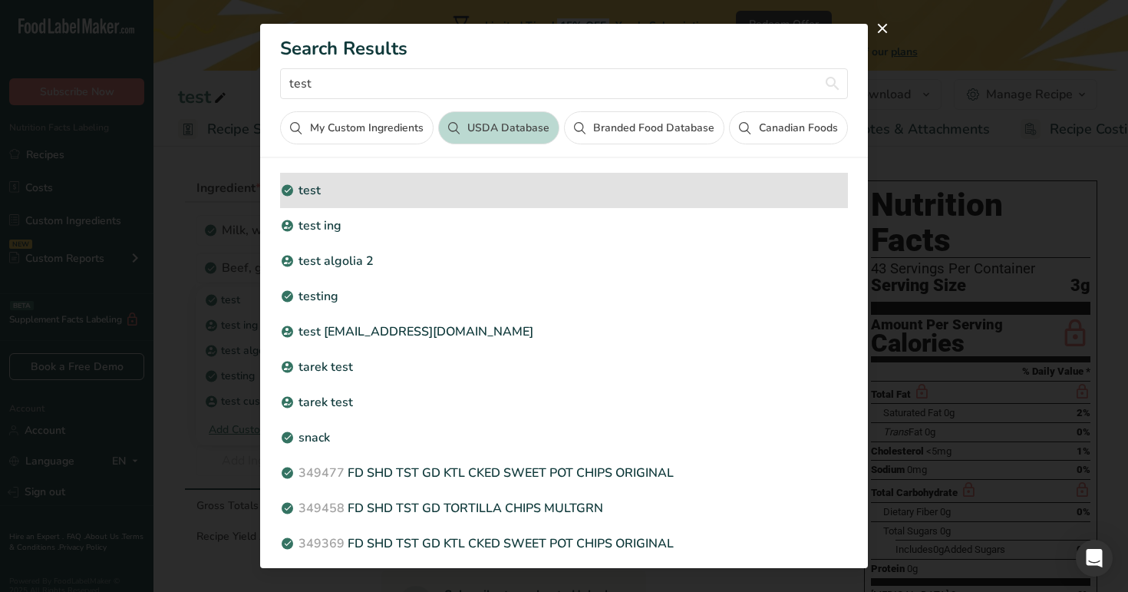
click at [362, 196] on p "test" at bounding box center [563, 190] width 567 height 18
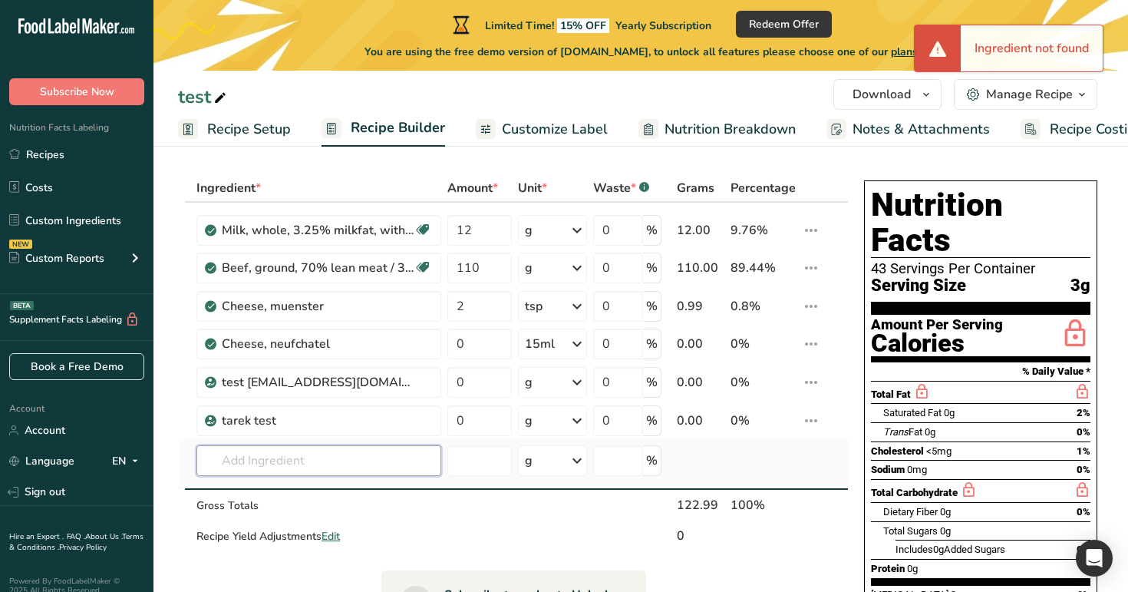
click at [343, 459] on input "text" at bounding box center [319, 460] width 245 height 31
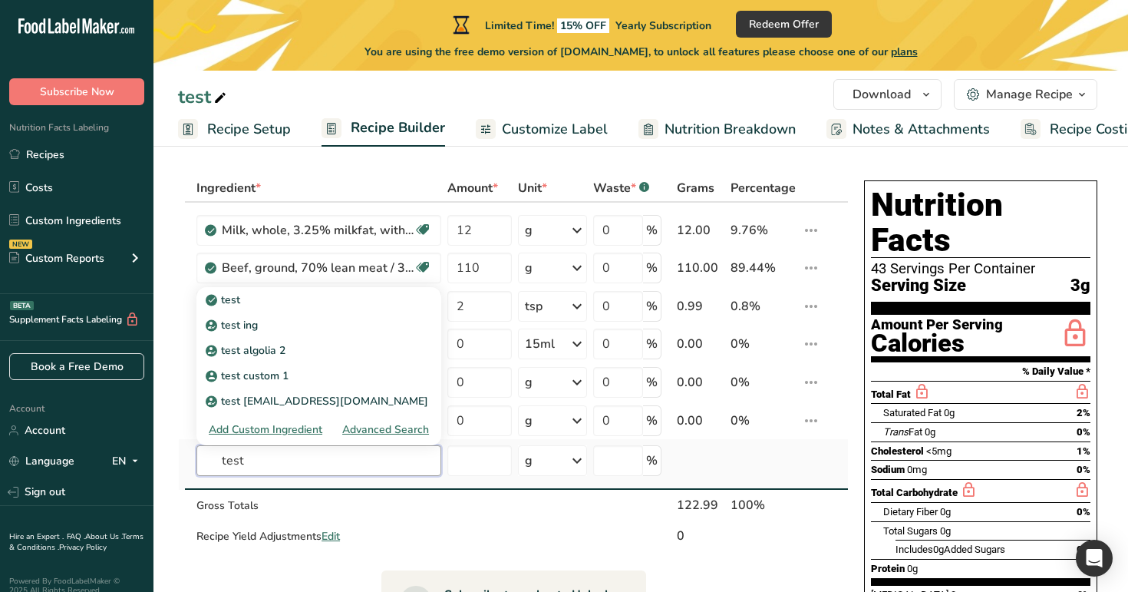
type input "test"
click at [392, 426] on div "Advanced Search" at bounding box center [385, 429] width 87 height 16
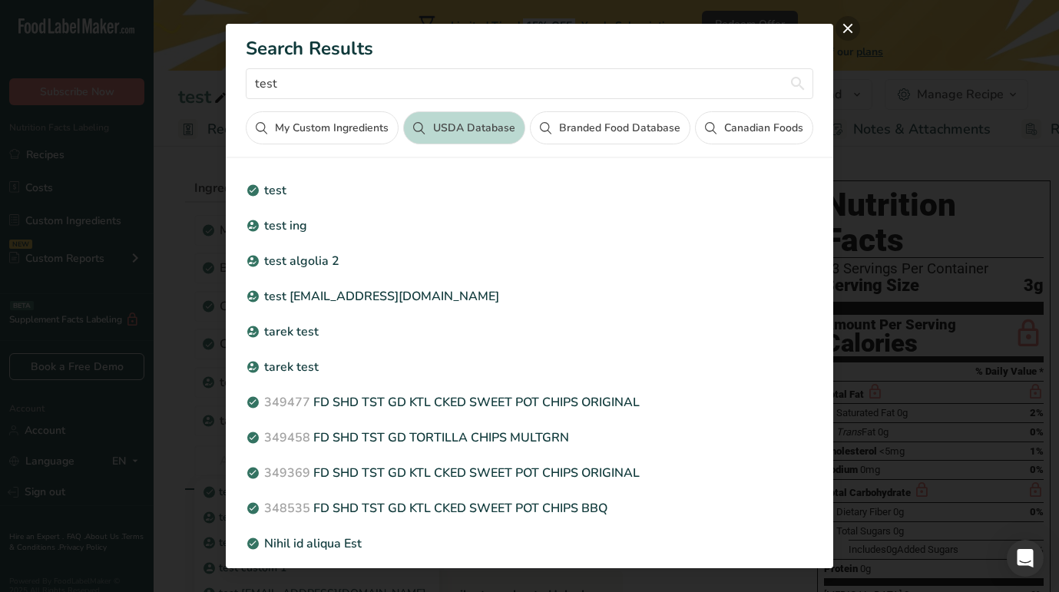
click at [851, 25] on button "close" at bounding box center [847, 28] width 25 height 25
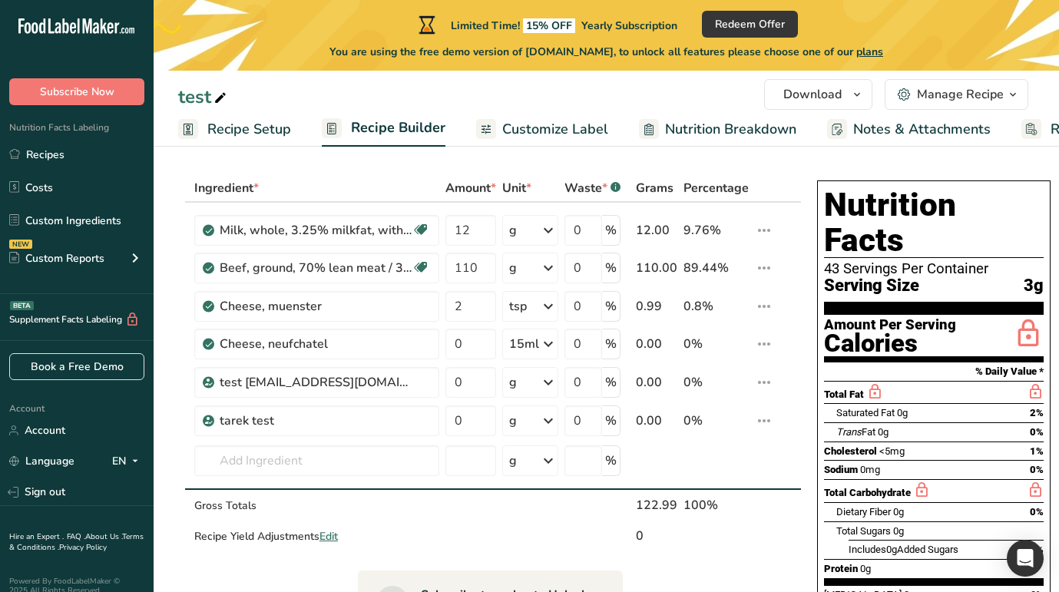
click at [588, 148] on section "Ingredient * Amount * Unit * Waste * .a-a{fill:#347362;}.b-a{fill:#fff;} Grams …" at bounding box center [606, 578] width 905 height 868
click at [603, 136] on ul "Recipe Setup Recipe Builder Customize Label Nutrition Breakdown Notes & Attachm…" at bounding box center [664, 129] width 1021 height 36
click at [699, 121] on span "Nutrition Breakdown" at bounding box center [730, 129] width 131 height 21
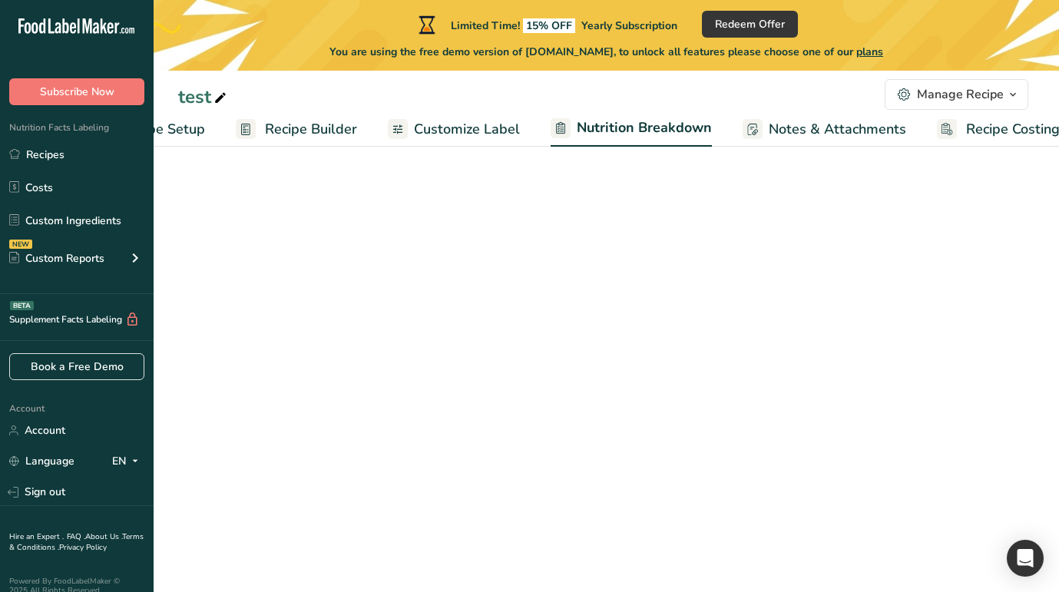
select select "Calories"
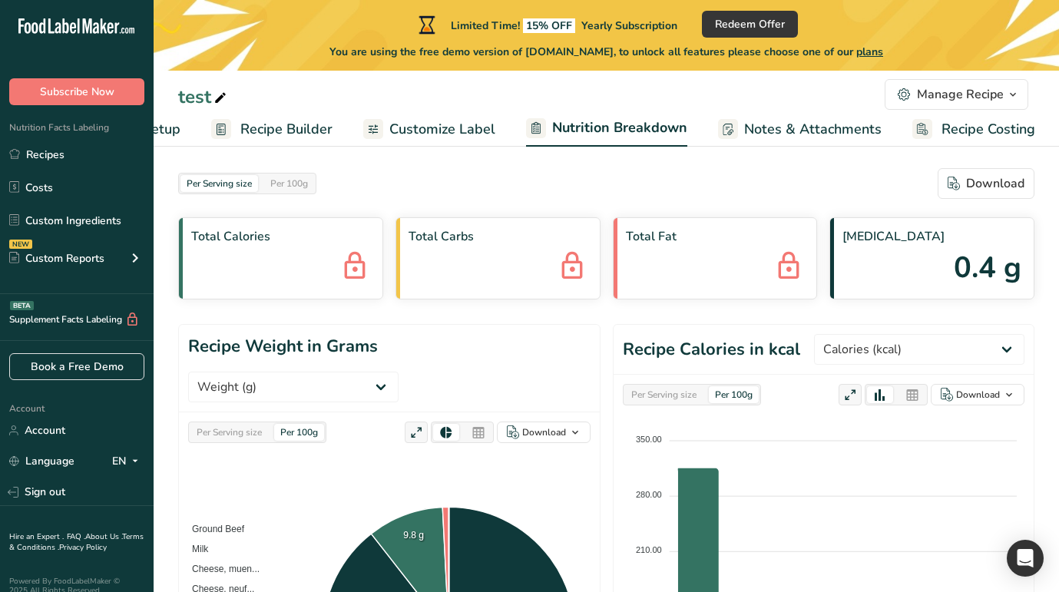
click at [800, 121] on span "Notes & Attachments" at bounding box center [812, 129] width 137 height 21
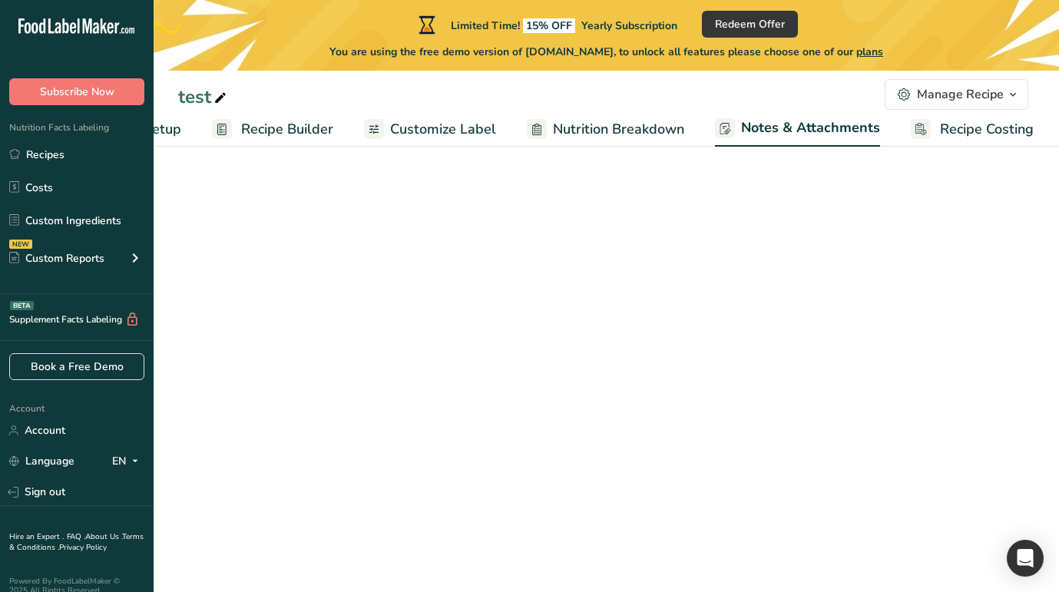
scroll to position [38, 0]
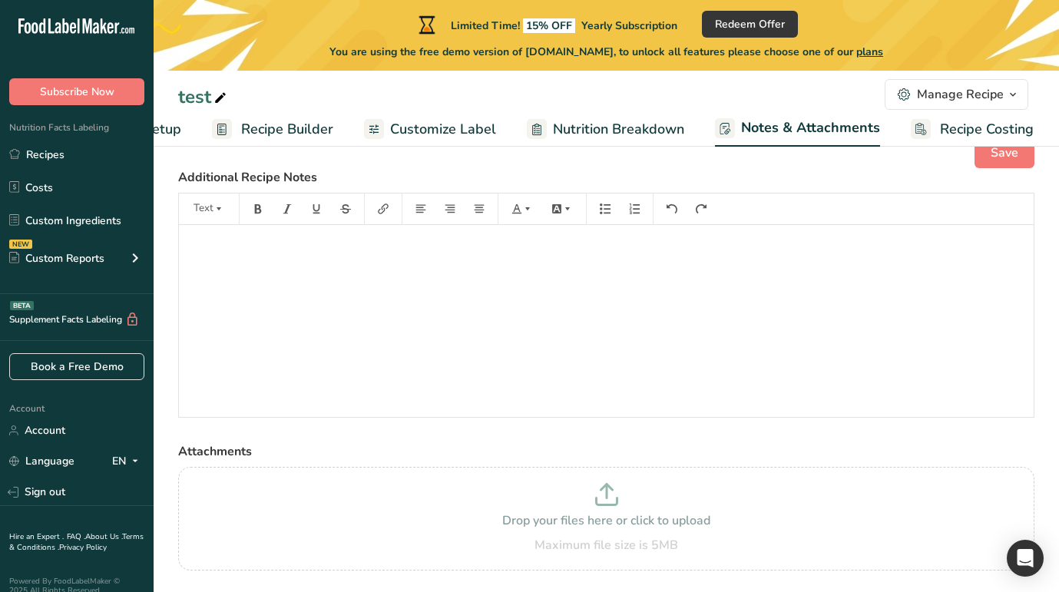
click at [943, 115] on link "Recipe Costing" at bounding box center [971, 129] width 123 height 35
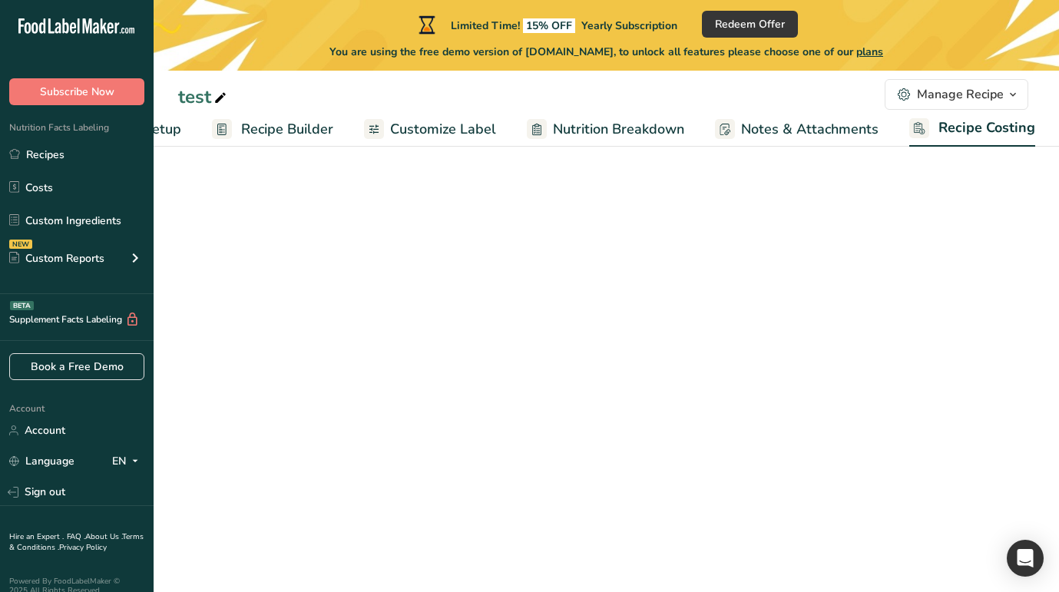
scroll to position [0, 109]
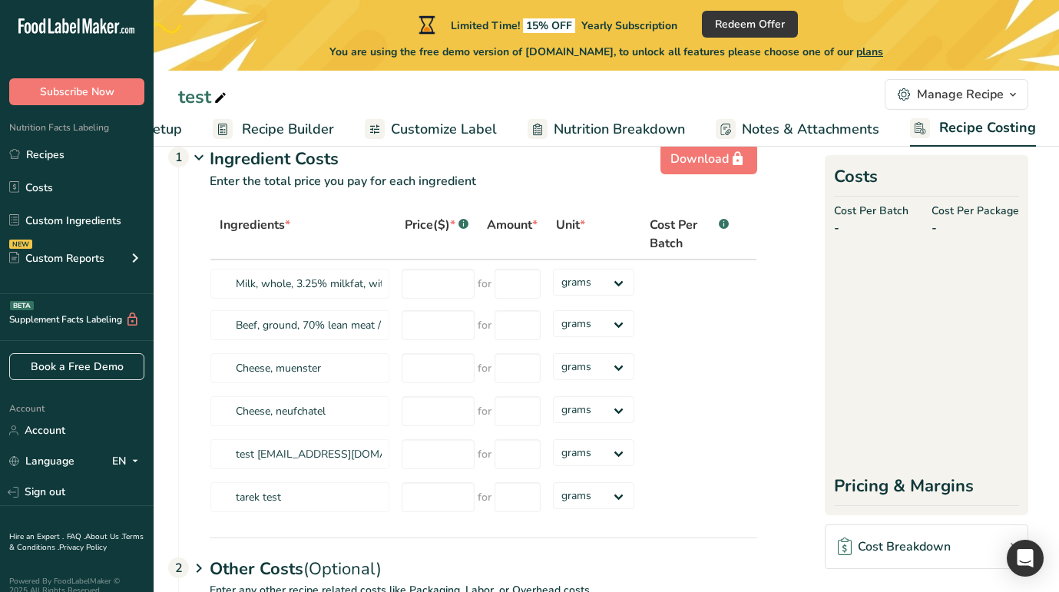
click at [460, 142] on link "Customize Label" at bounding box center [431, 129] width 132 height 35
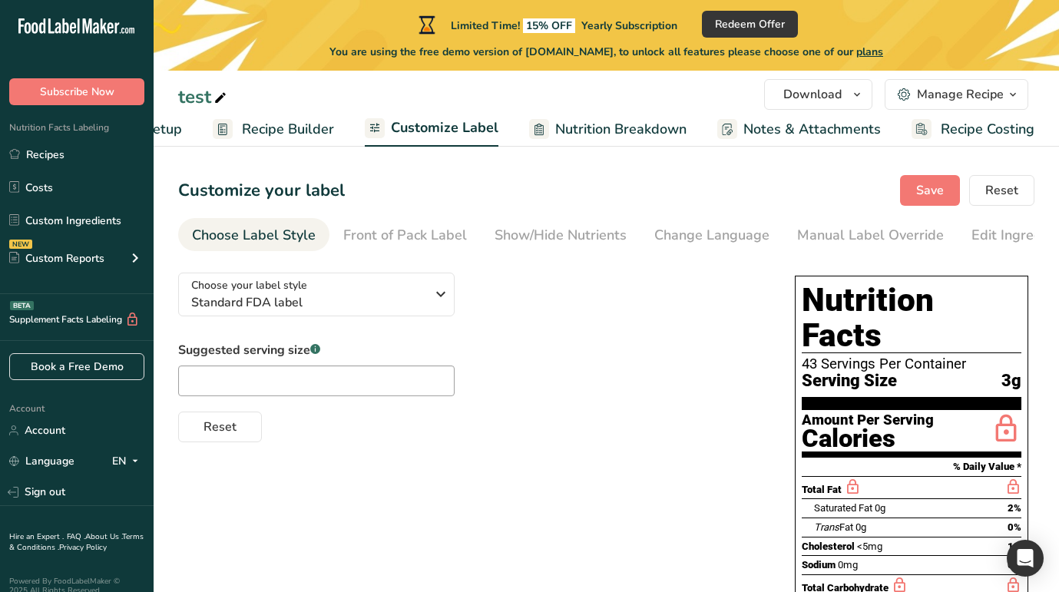
click at [298, 127] on span "Recipe Builder" at bounding box center [288, 129] width 92 height 21
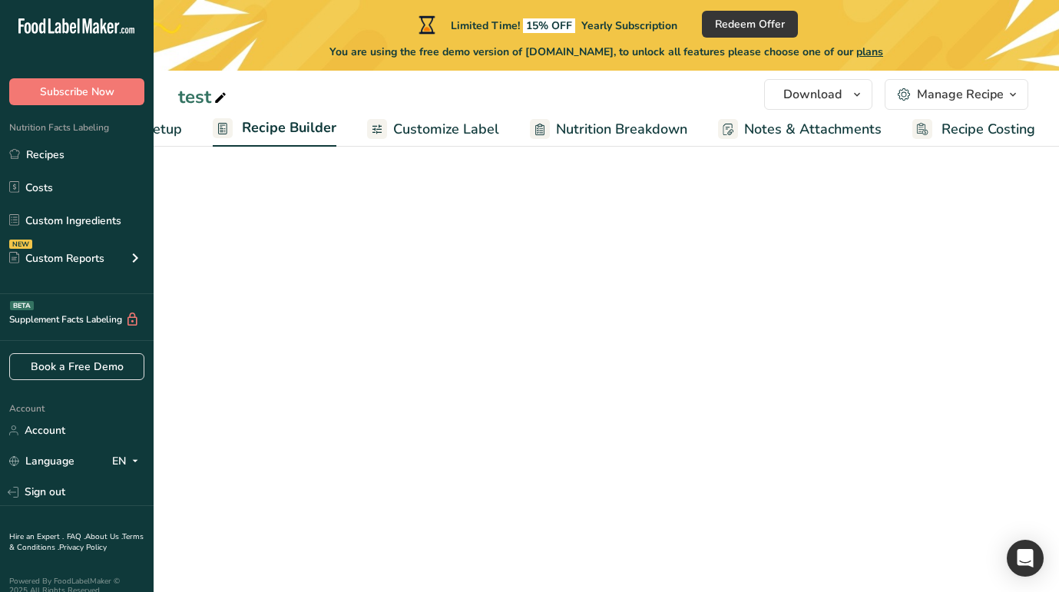
scroll to position [0, 109]
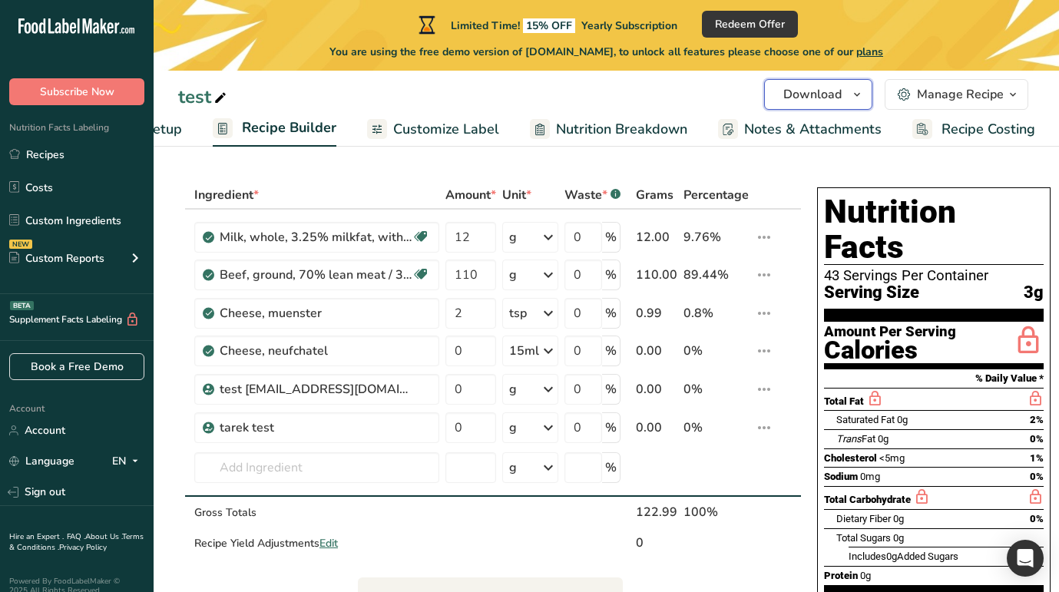
click at [832, 96] on span "Download" at bounding box center [812, 94] width 58 height 18
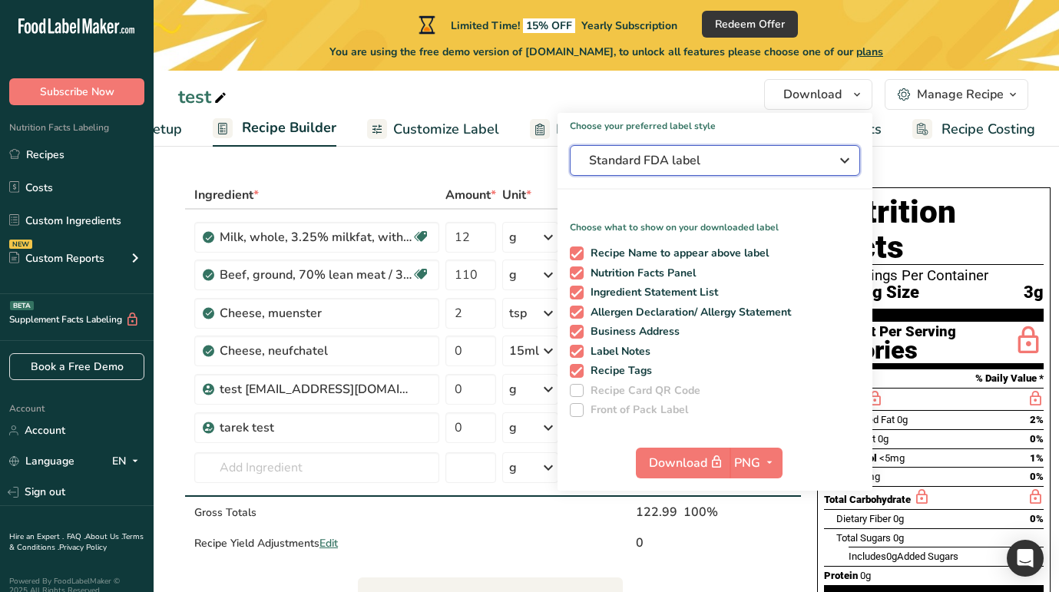
click at [735, 154] on span "Standard FDA label" at bounding box center [704, 160] width 230 height 18
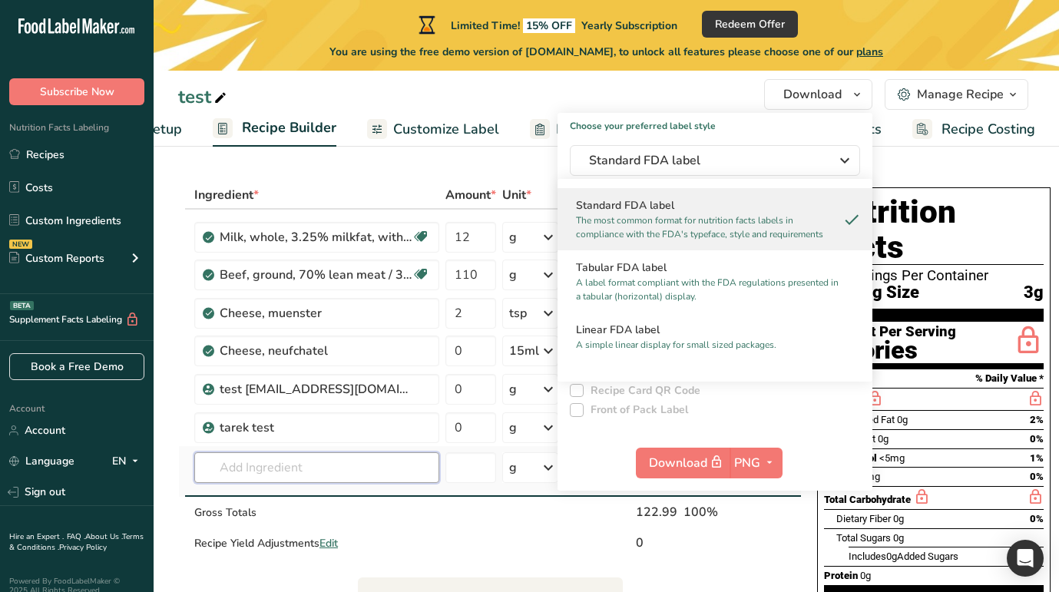
click at [298, 478] on input "text" at bounding box center [316, 467] width 245 height 31
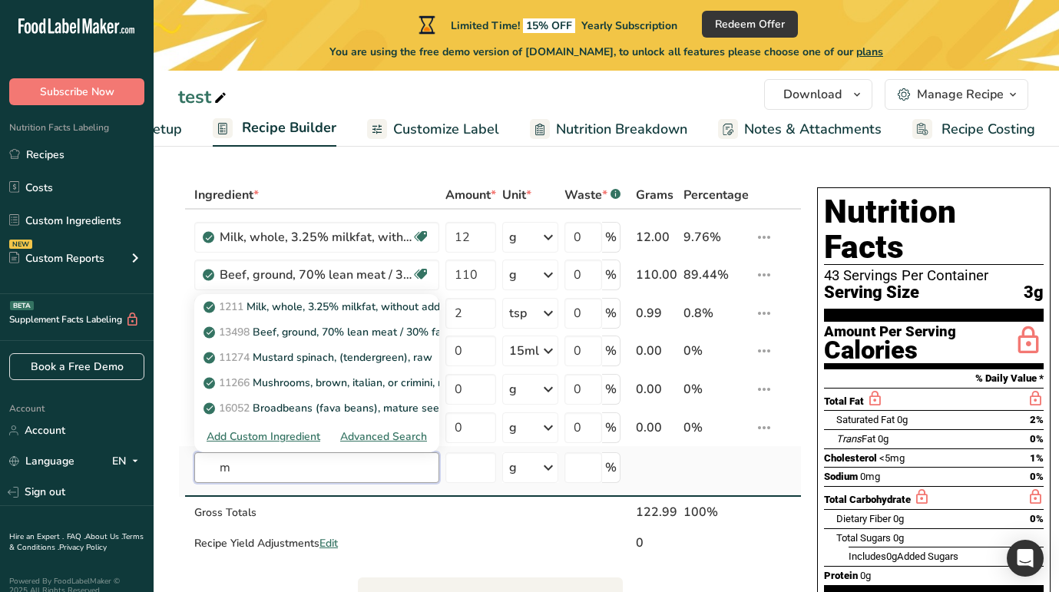
type input "m"
click at [388, 441] on div "Advanced Search" at bounding box center [383, 436] width 87 height 16
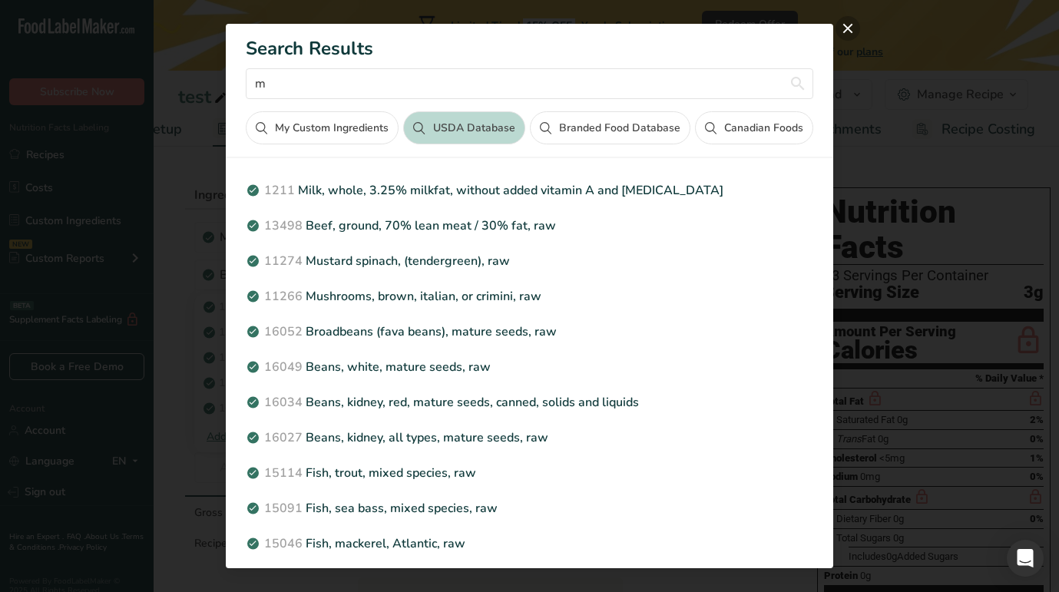
click at [841, 27] on button "close" at bounding box center [847, 28] width 25 height 25
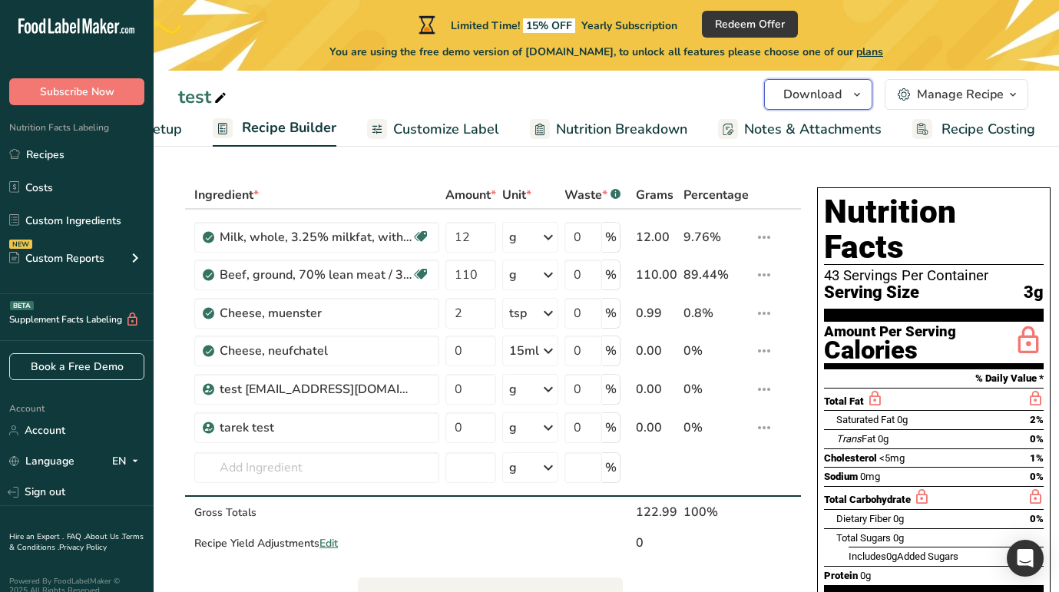
click at [830, 88] on span "Download" at bounding box center [812, 94] width 58 height 18
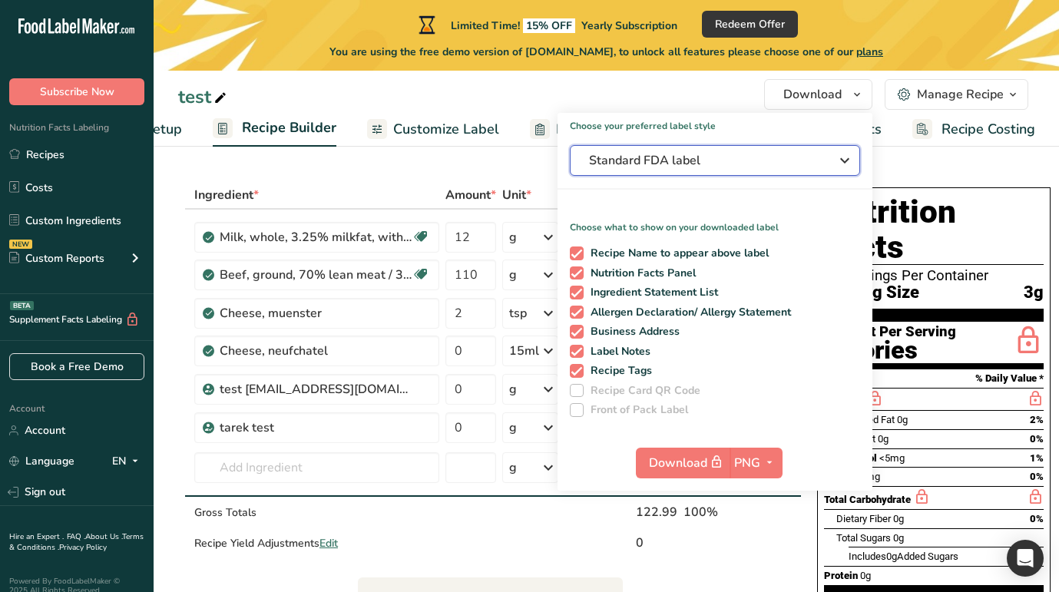
click at [782, 167] on span "Standard FDA label" at bounding box center [704, 160] width 230 height 18
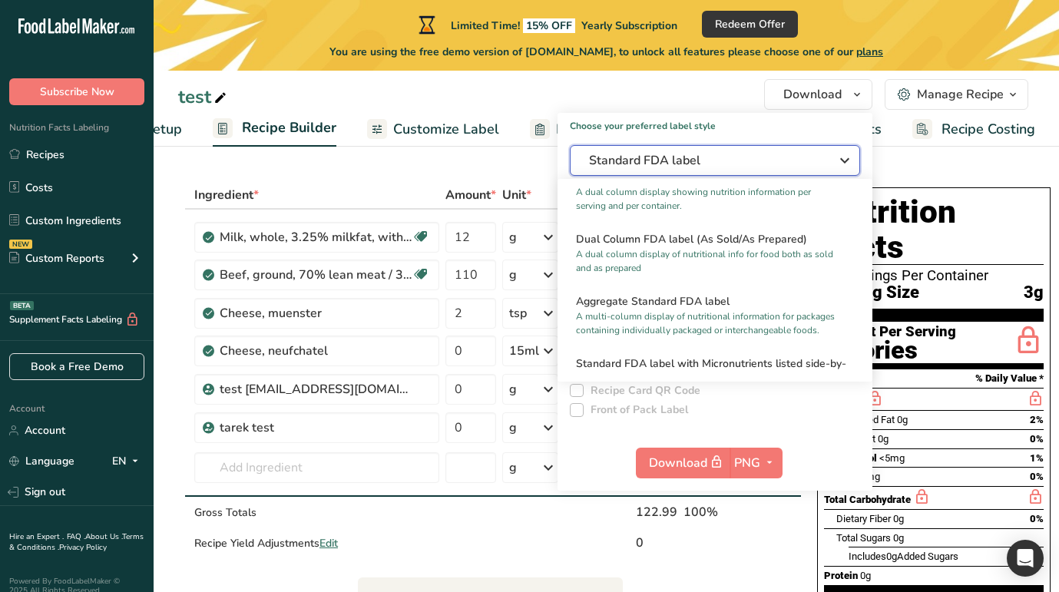
scroll to position [290, 0]
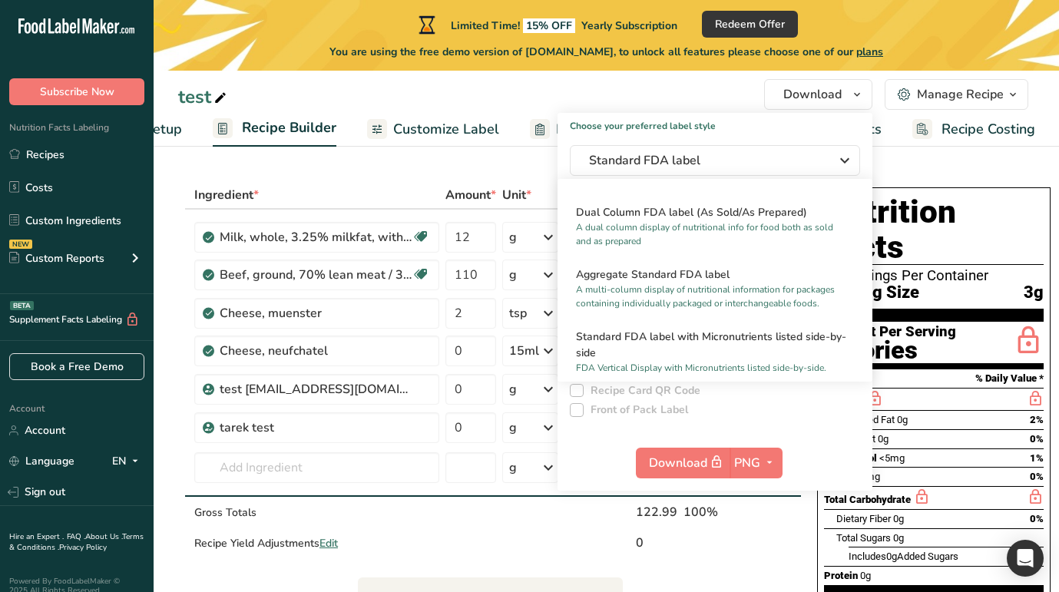
click at [474, 139] on span "Customize Label" at bounding box center [446, 129] width 106 height 21
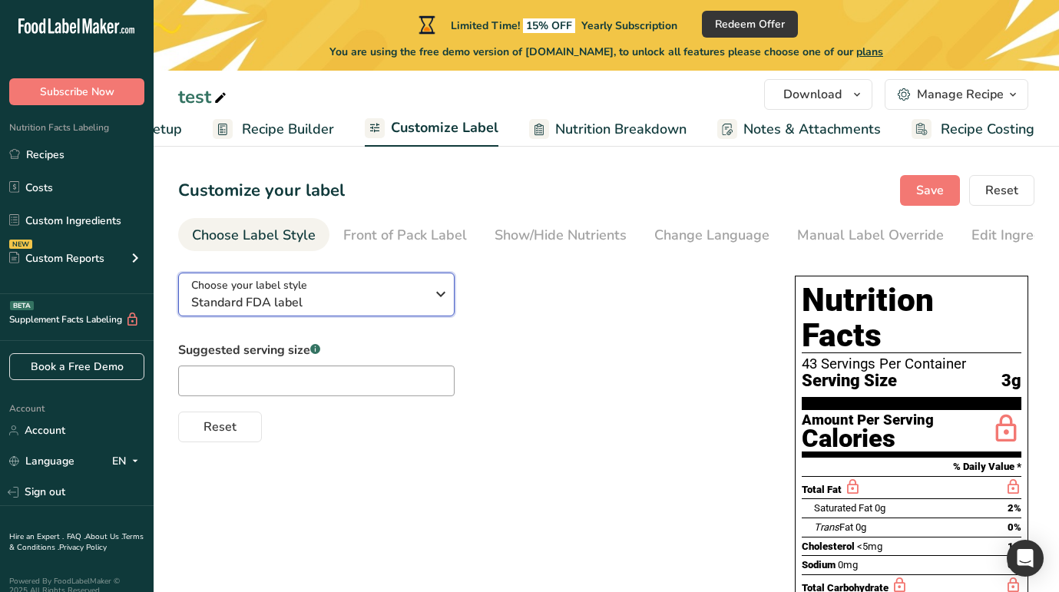
click at [398, 288] on div "Choose your label style Standard FDA label" at bounding box center [308, 294] width 234 height 35
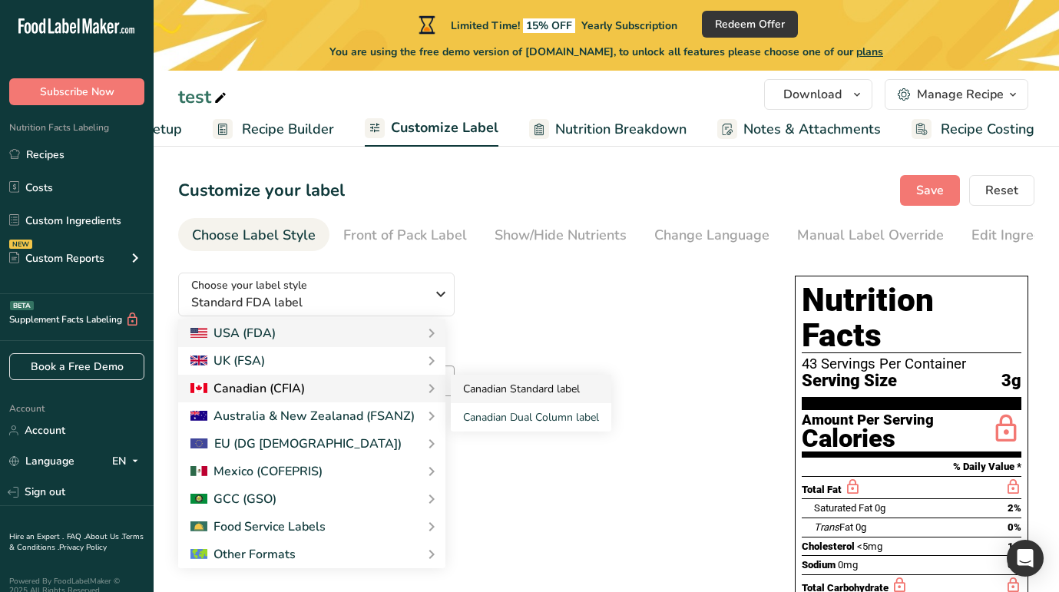
click at [494, 378] on link "Canadian Standard label" at bounding box center [531, 389] width 160 height 28
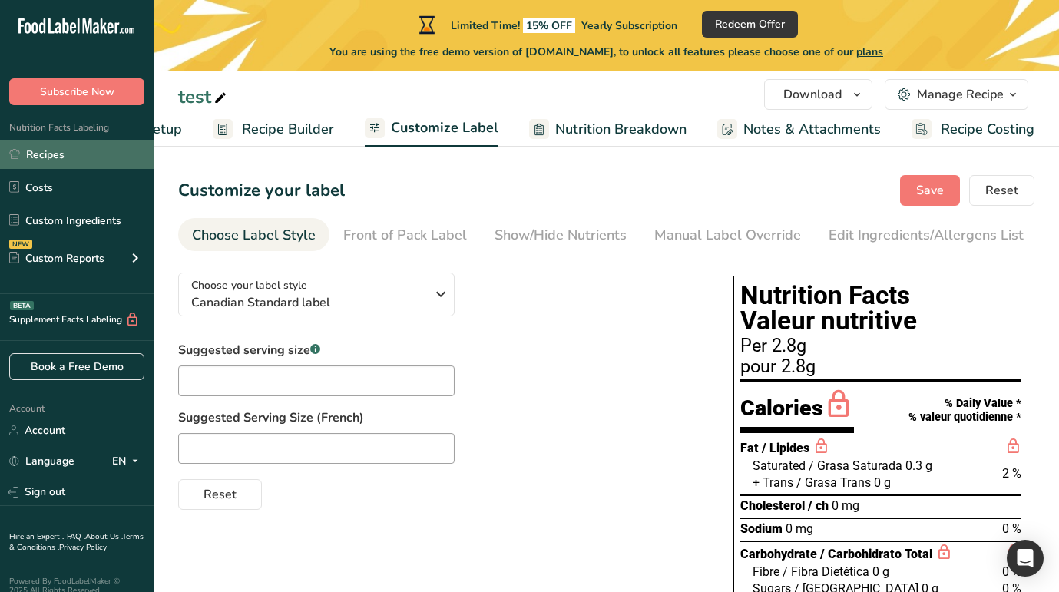
click at [74, 148] on link "Recipes" at bounding box center [77, 154] width 154 height 29
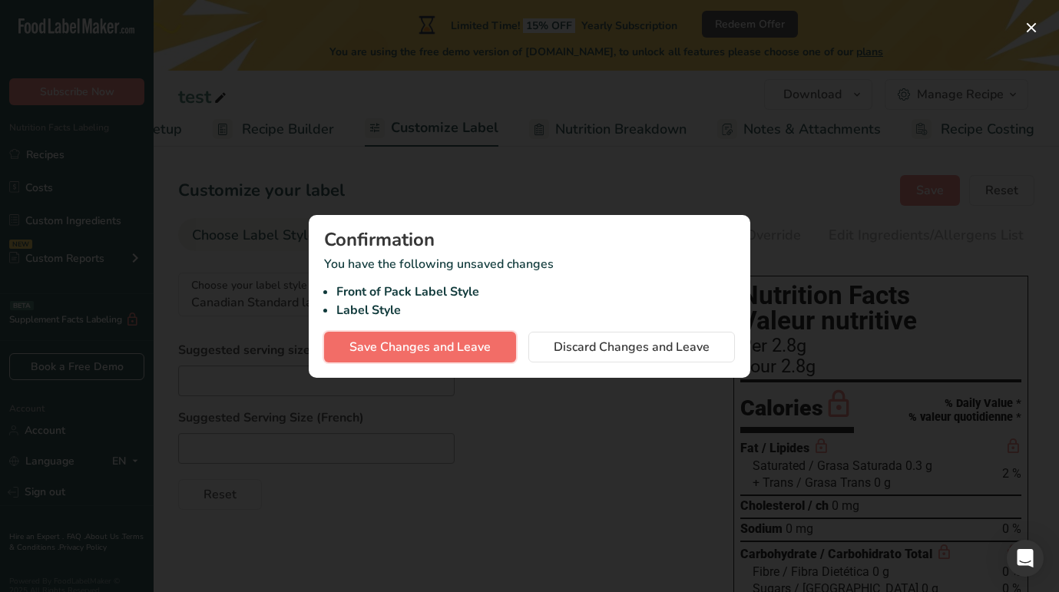
click at [458, 342] on span "Save Changes and Leave" at bounding box center [419, 347] width 141 height 18
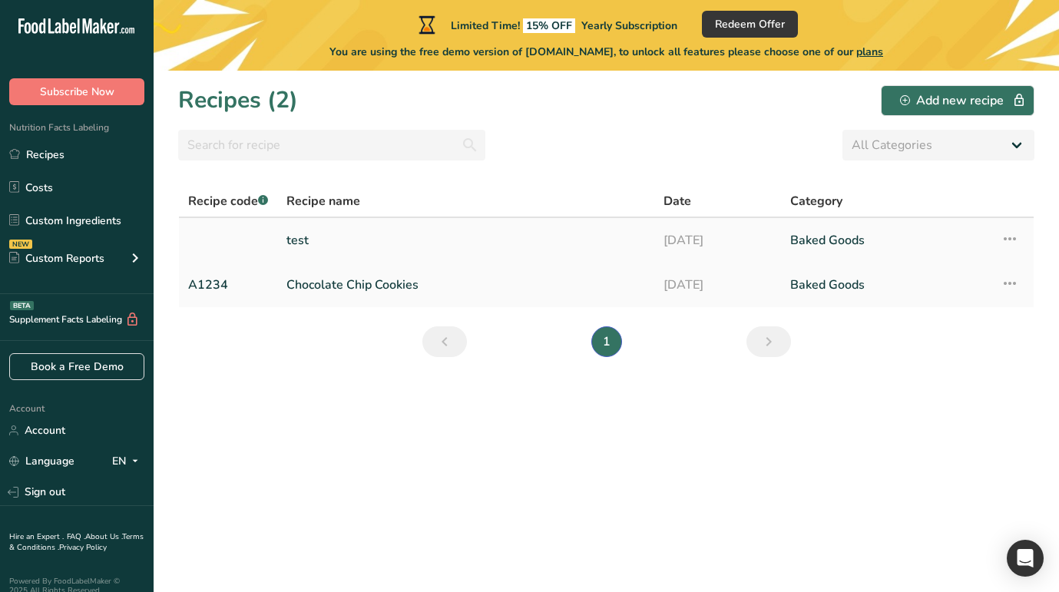
click at [1020, 236] on td "Recipe Setup Delete Recipe Duplicate Recipe Scale Recipe Save as Sub-Recipe .a-…" at bounding box center [1012, 240] width 42 height 45
click at [1009, 236] on icon at bounding box center [1009, 239] width 18 height 28
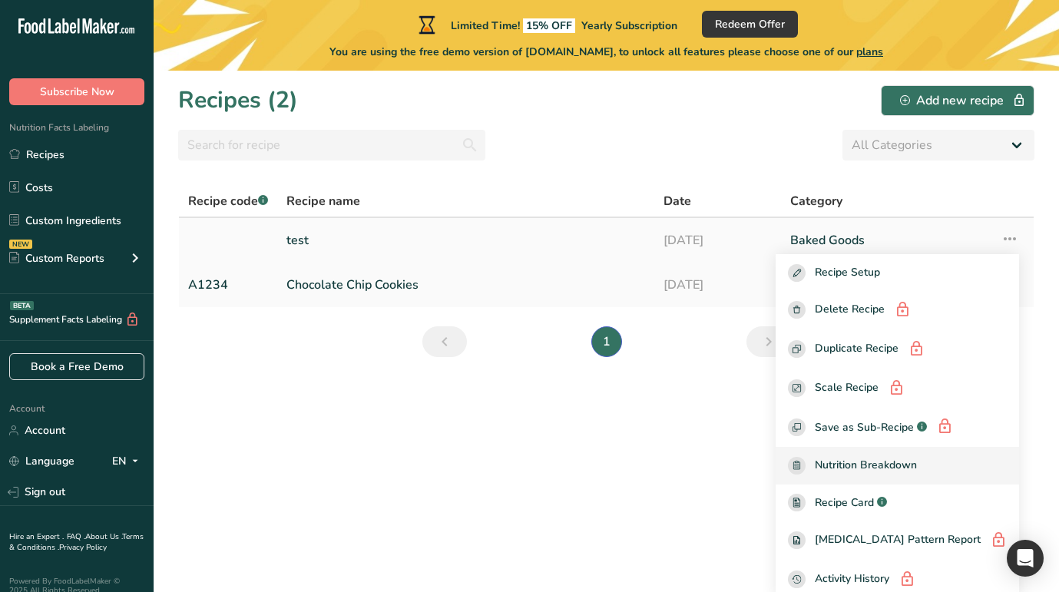
scroll to position [7, 0]
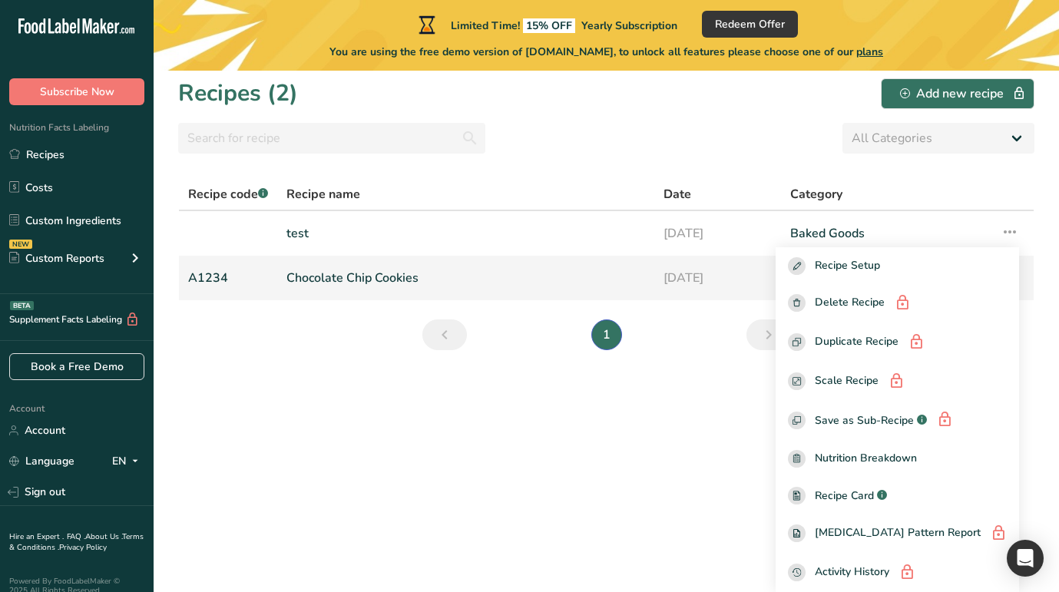
click at [413, 282] on link "Chocolate Chip Cookies" at bounding box center [465, 278] width 359 height 32
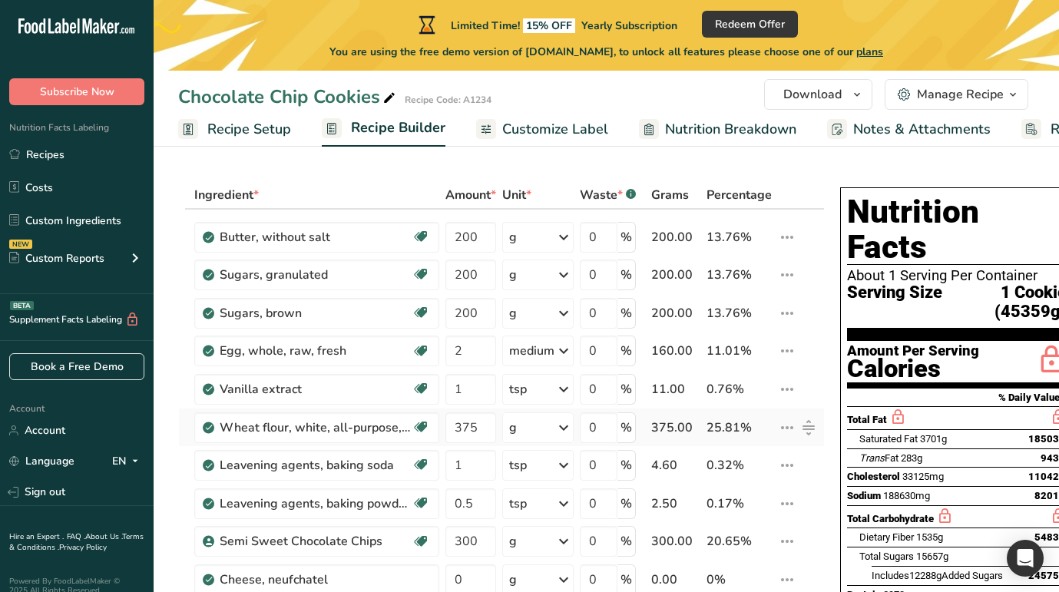
scroll to position [256, 0]
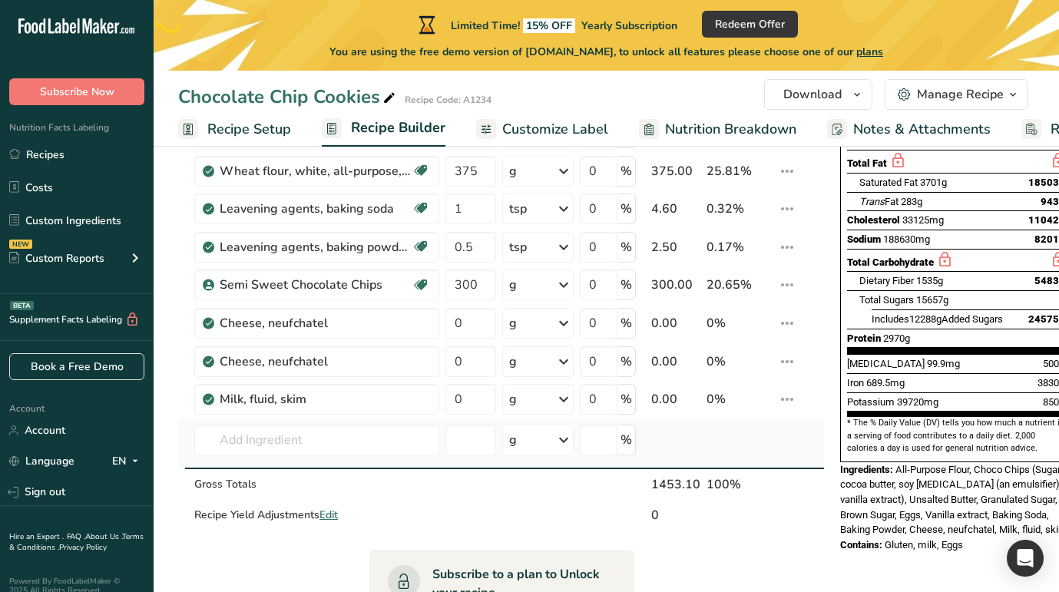
click at [292, 421] on td "Almond flour 1211 Milk, whole, 3.25% milkfat, without added vitamin A and [MEDI…" at bounding box center [316, 443] width 251 height 51
click at [294, 435] on input "text" at bounding box center [316, 440] width 245 height 31
paste input "Cheese souffle"
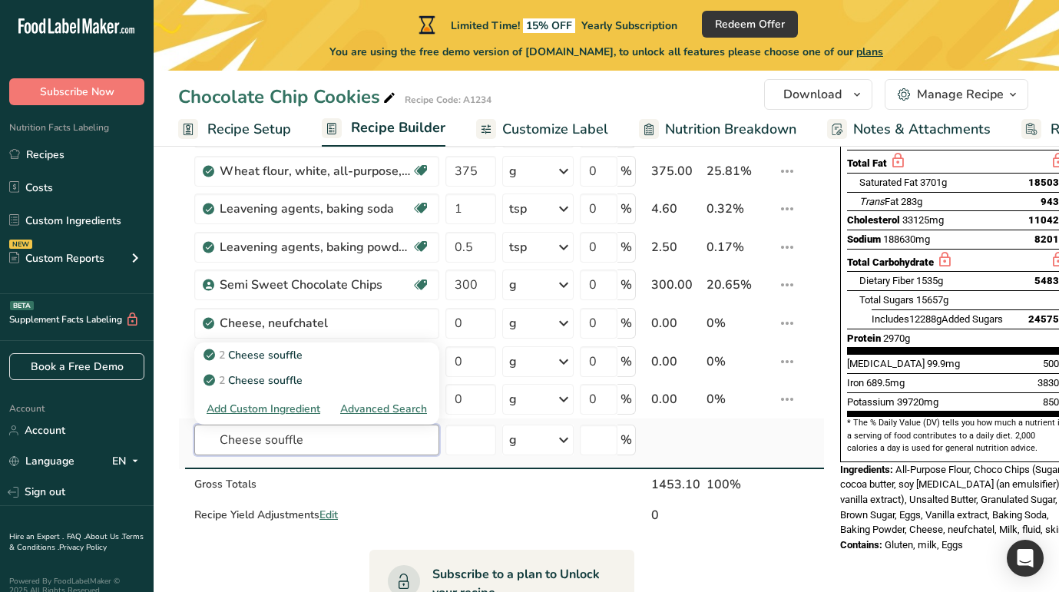
type input "Cheese souffle"
click at [385, 408] on div "Advanced Search" at bounding box center [383, 409] width 87 height 16
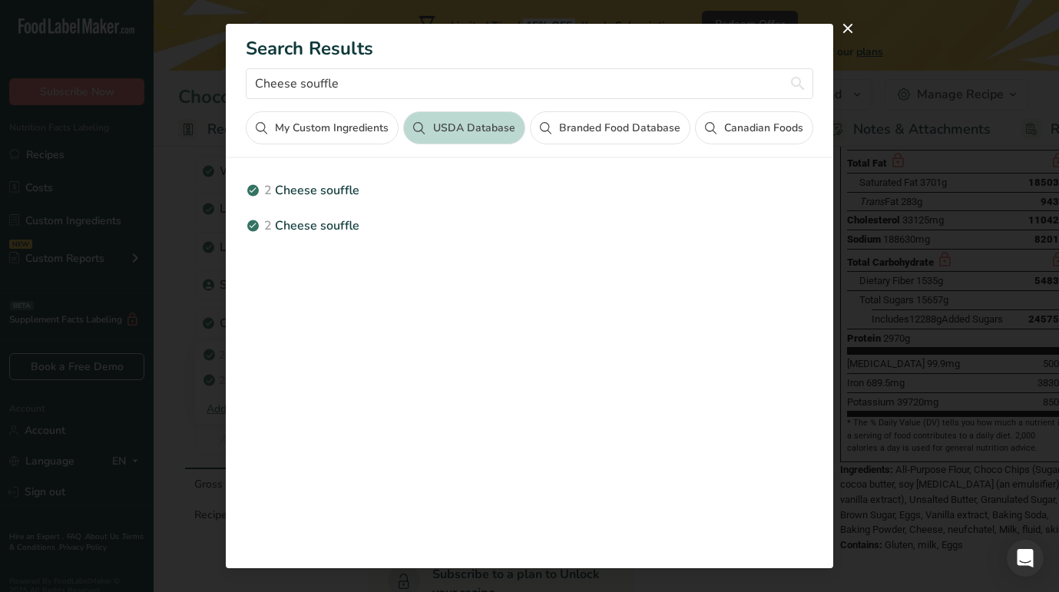
click at [737, 117] on button "Canadian Foods" at bounding box center [754, 127] width 118 height 33
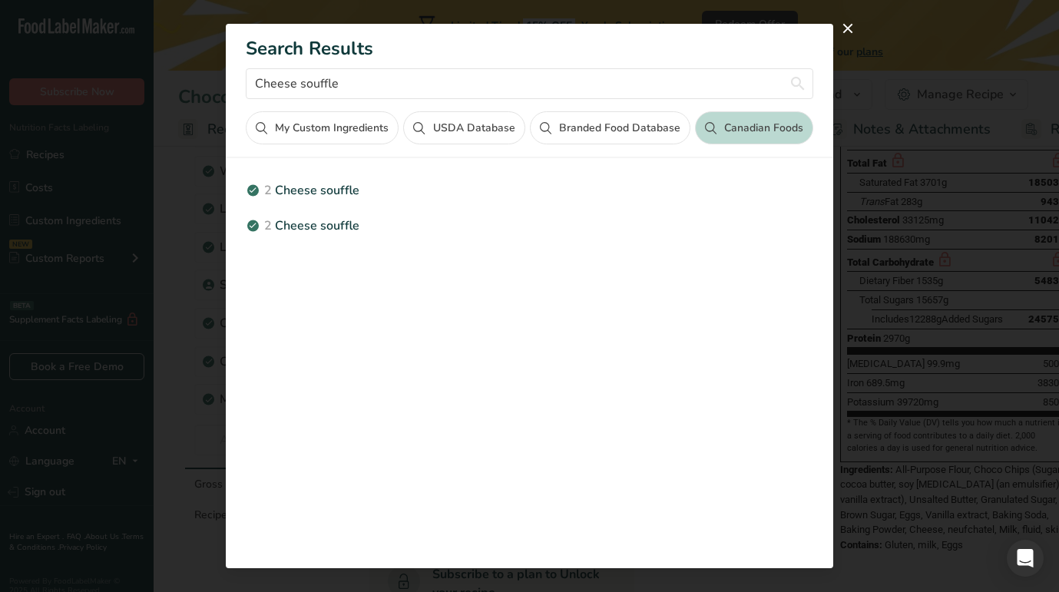
click at [489, 124] on button "USDA Database" at bounding box center [463, 127] width 121 height 33
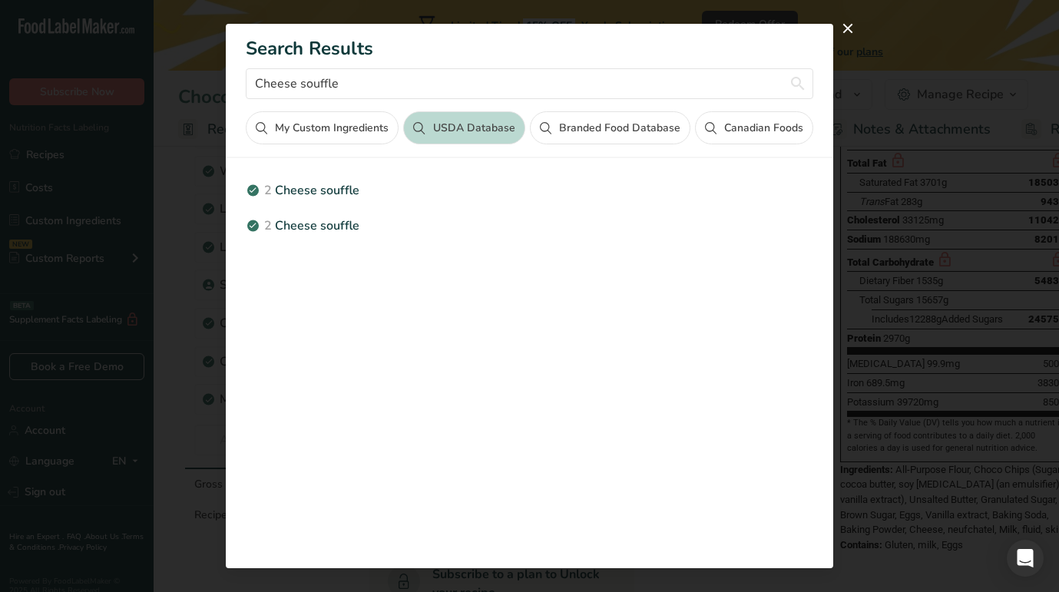
click at [639, 136] on button "Branded Food Database" at bounding box center [610, 127] width 160 height 33
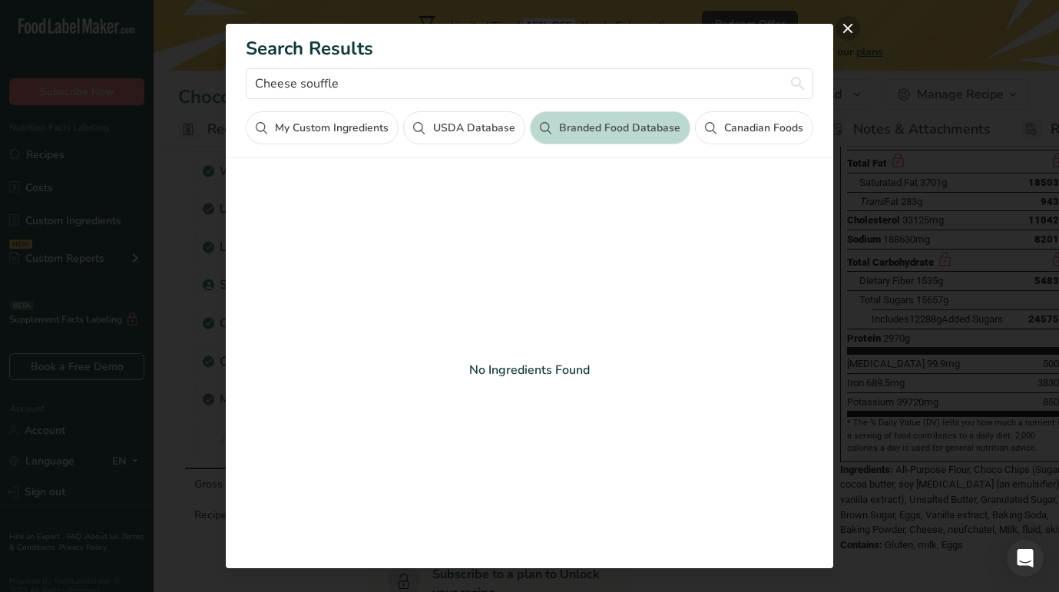
click at [848, 28] on button "close" at bounding box center [847, 28] width 25 height 25
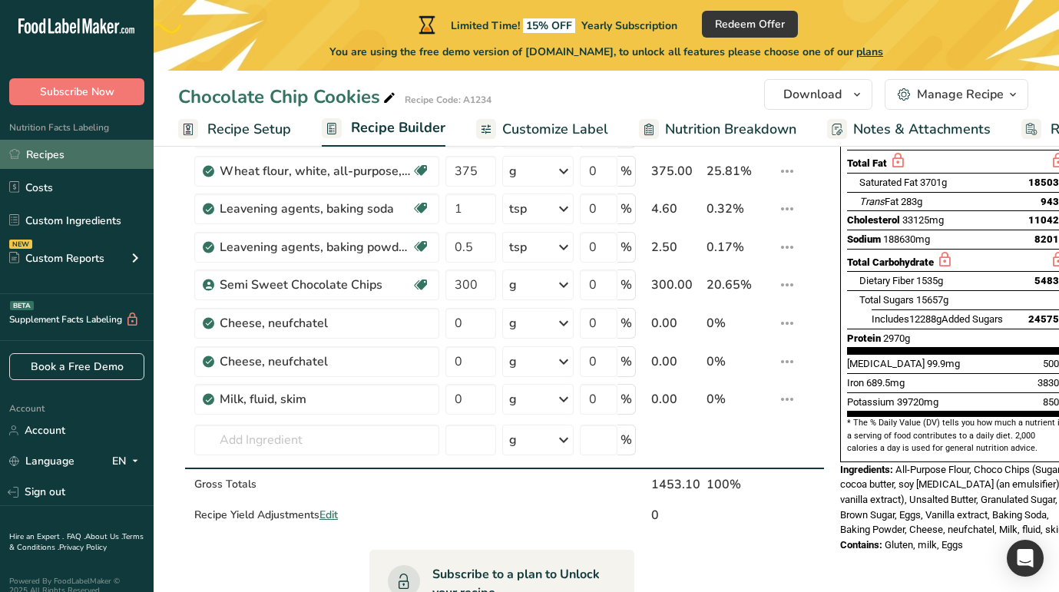
click at [83, 145] on link "Recipes" at bounding box center [77, 154] width 154 height 29
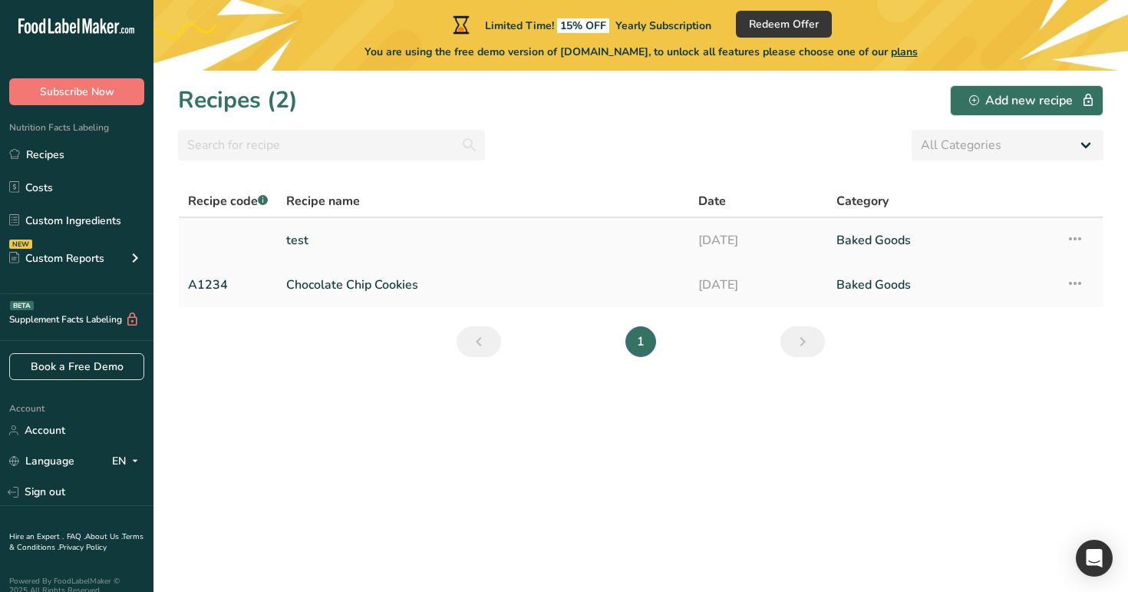
click at [1072, 237] on icon at bounding box center [1075, 239] width 18 height 28
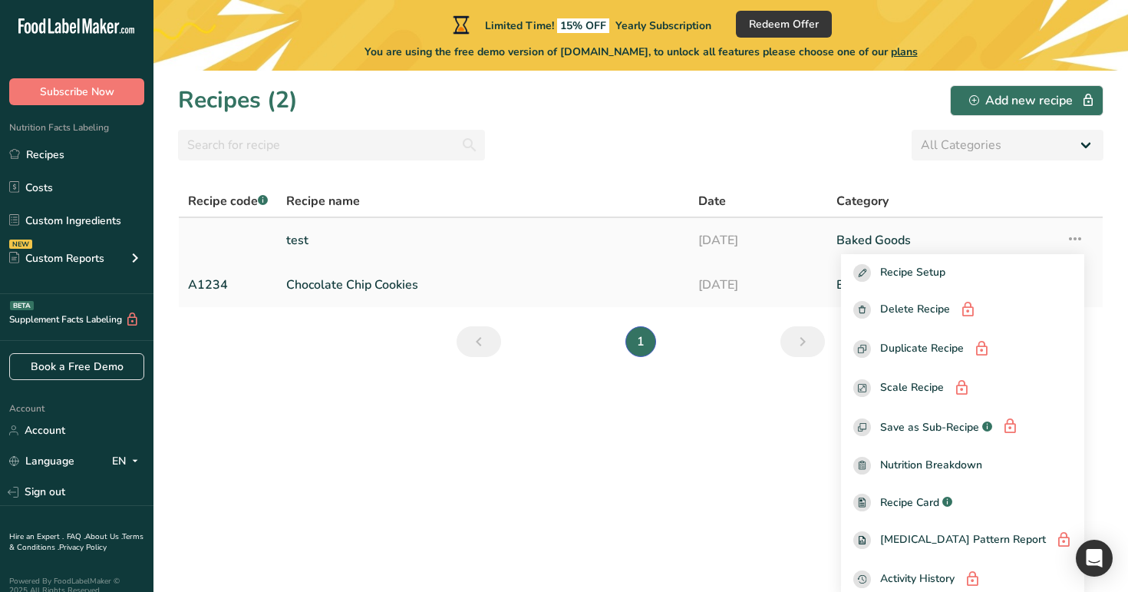
click at [718, 239] on link "[DATE]" at bounding box center [759, 240] width 120 height 32
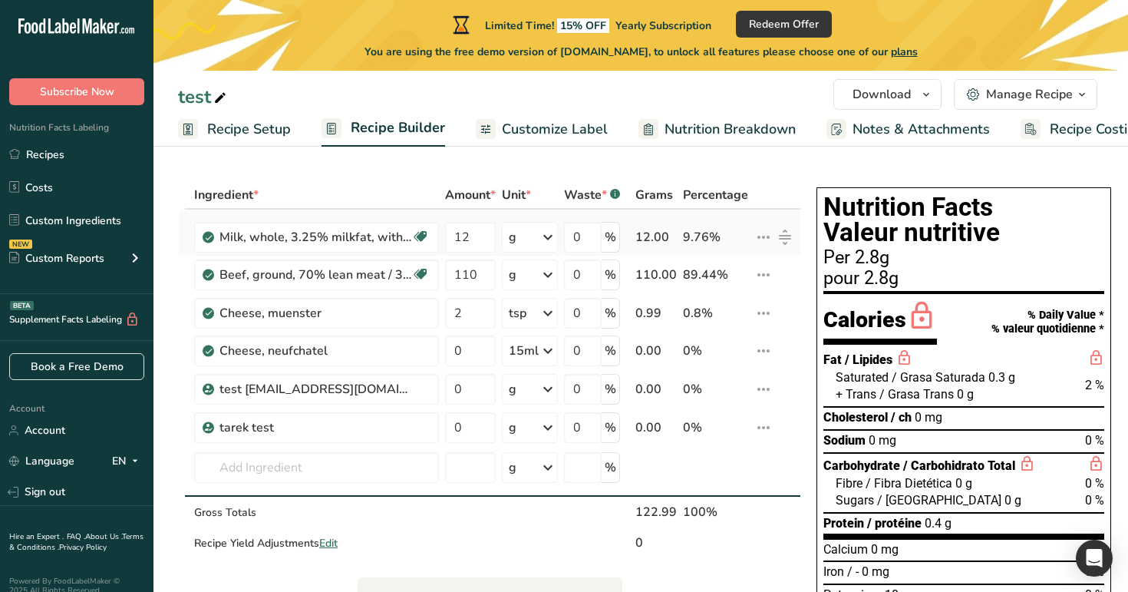
click at [769, 235] on icon at bounding box center [764, 237] width 18 height 28
click at [732, 173] on section "Ingredient * Amount * Unit * Waste * .a-a{fill:#347362;}.b-a{fill:#fff;} Grams …" at bounding box center [641, 584] width 975 height 868
click at [128, 156] on link "Recipes" at bounding box center [77, 154] width 154 height 29
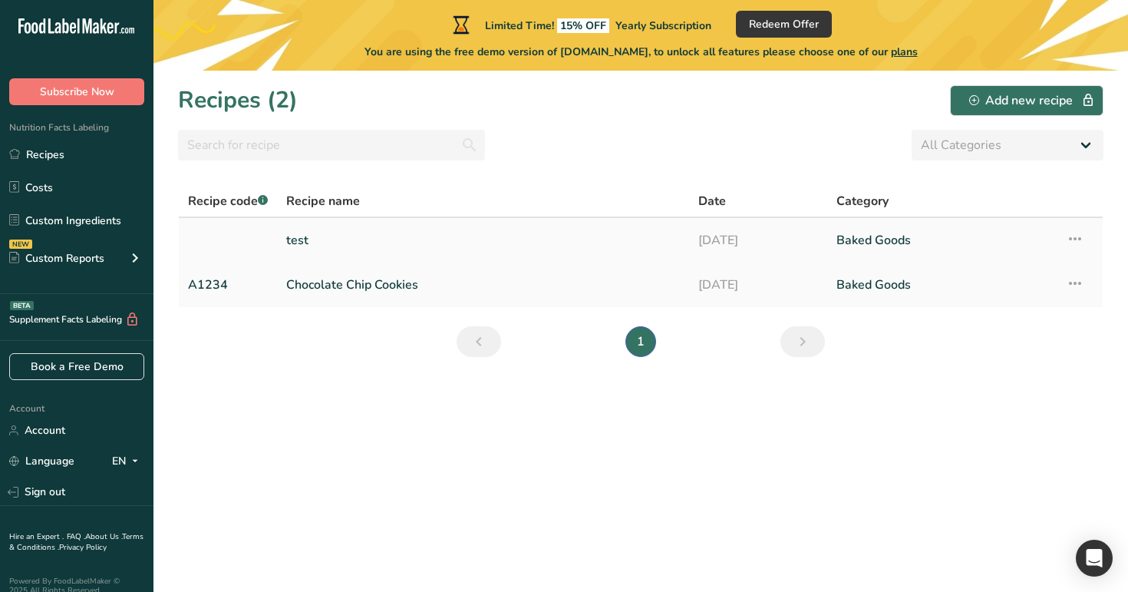
click at [1065, 237] on td "Recipe Setup Delete Recipe Duplicate Recipe Scale Recipe Save as Sub-Recipe .a-…" at bounding box center [1080, 240] width 46 height 45
click at [1079, 236] on icon at bounding box center [1075, 239] width 18 height 28
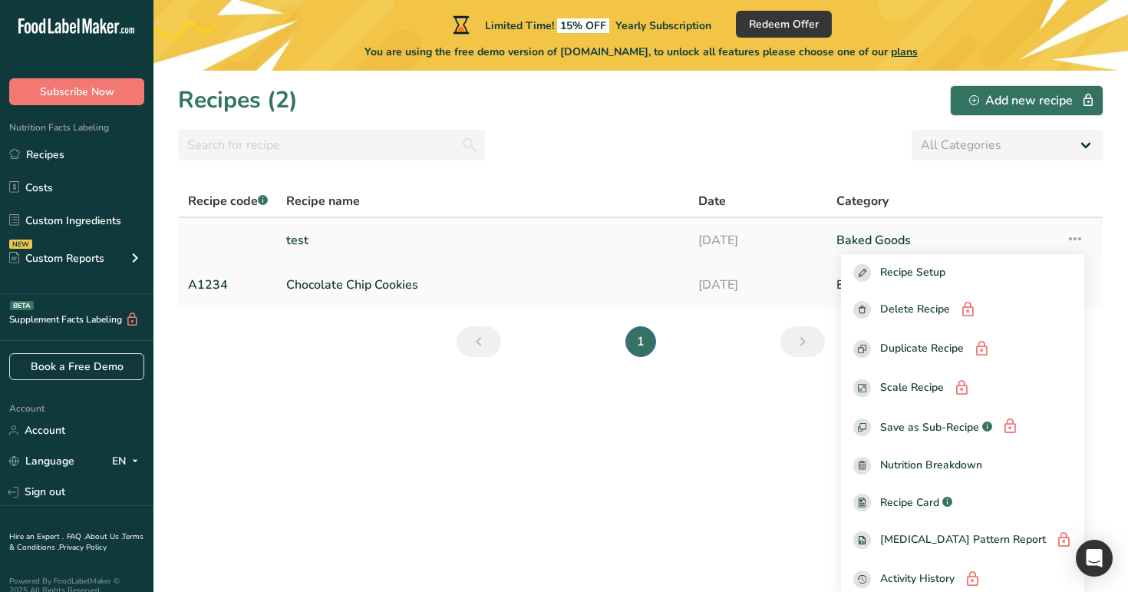
click at [867, 241] on link "Baked Goods" at bounding box center [942, 240] width 211 height 32
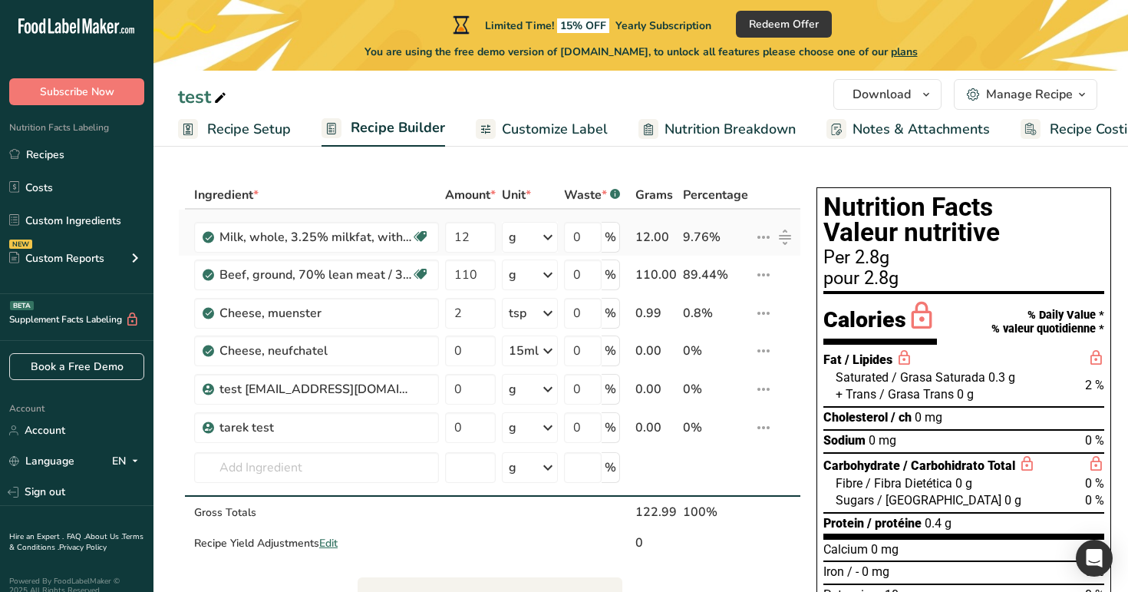
click at [760, 240] on icon at bounding box center [764, 237] width 18 height 28
click at [693, 270] on span "i" at bounding box center [696, 268] width 19 height 19
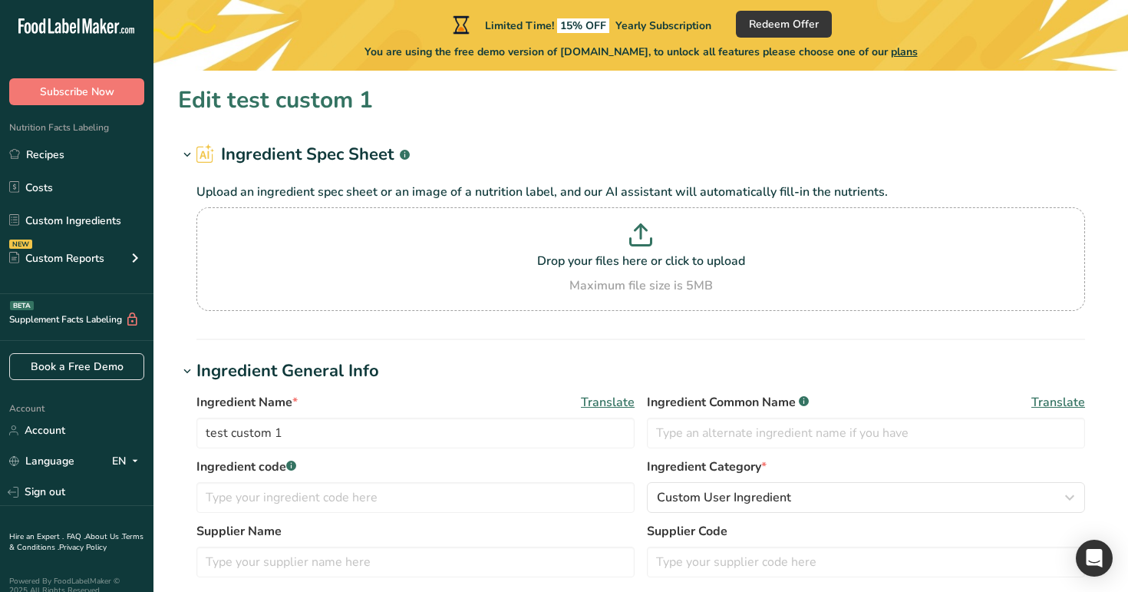
type input "Milk, whole, 3.25% milkfat, without added vitamin A and [MEDICAL_DATA]"
type input "Milk"
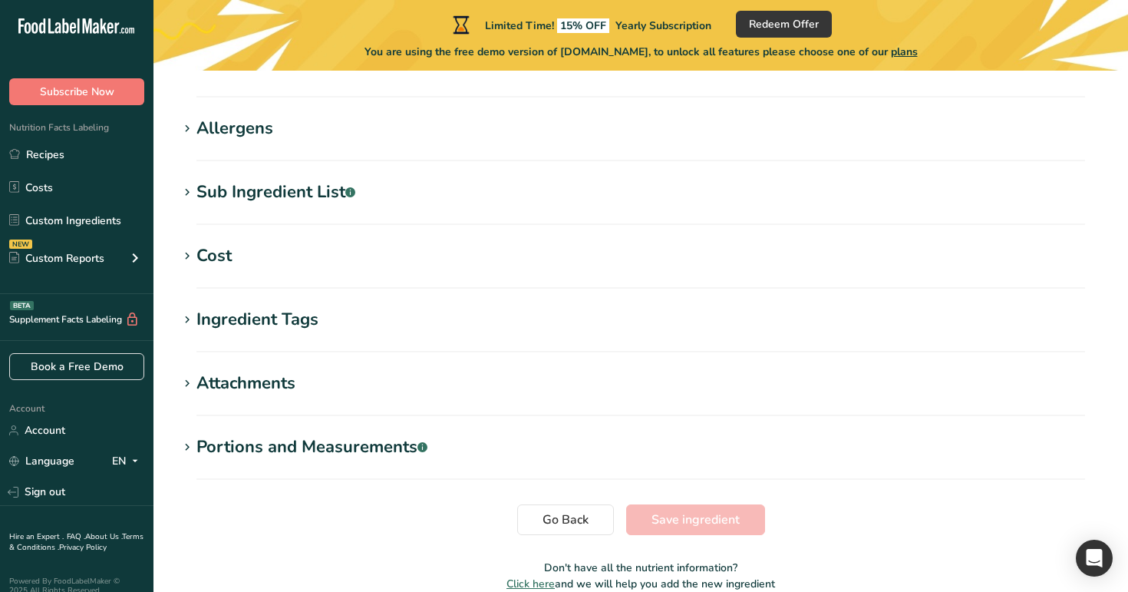
scroll to position [546, 0]
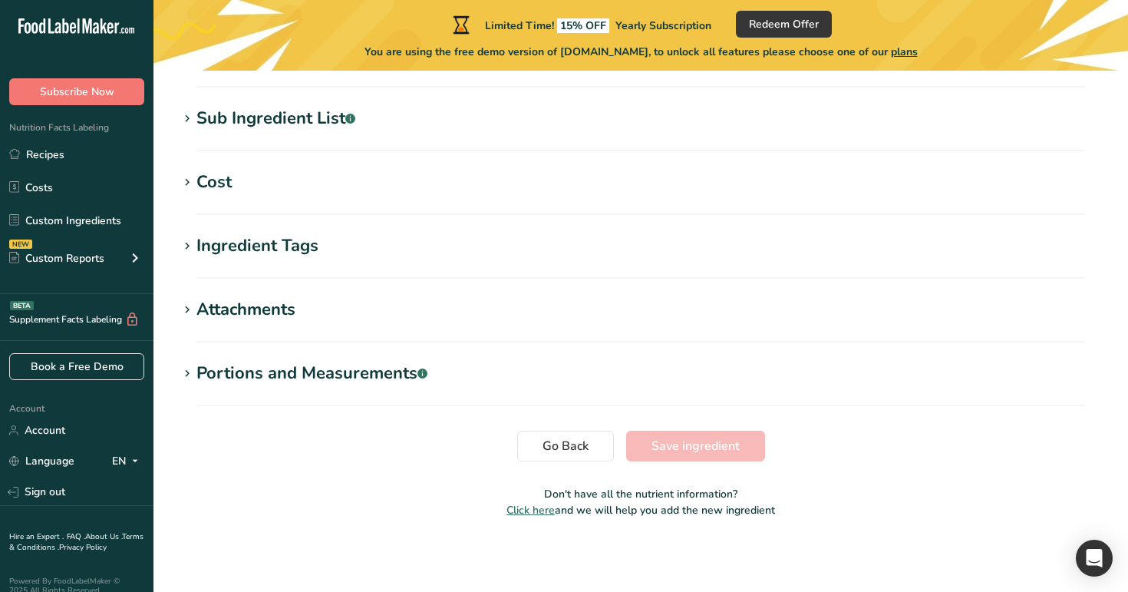
click at [367, 378] on div "Portions and Measurements .a-a{fill:#347362;}.b-a{fill:#fff;}" at bounding box center [312, 373] width 231 height 25
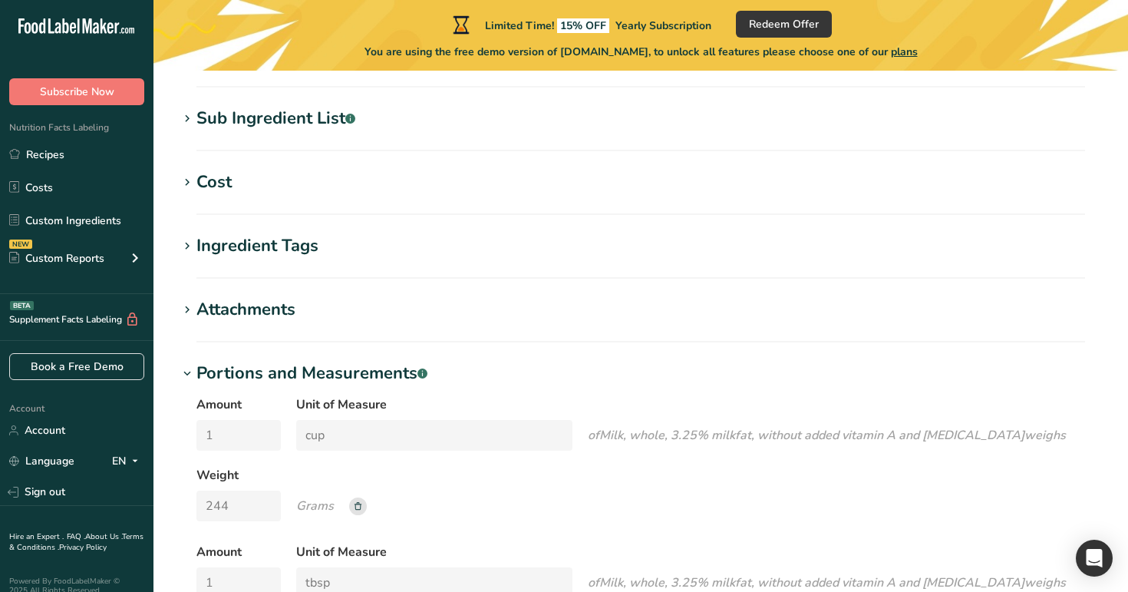
click at [367, 378] on div "Portions and Measurements .a-a{fill:#347362;}.b-a{fill:#fff;}" at bounding box center [312, 373] width 231 height 25
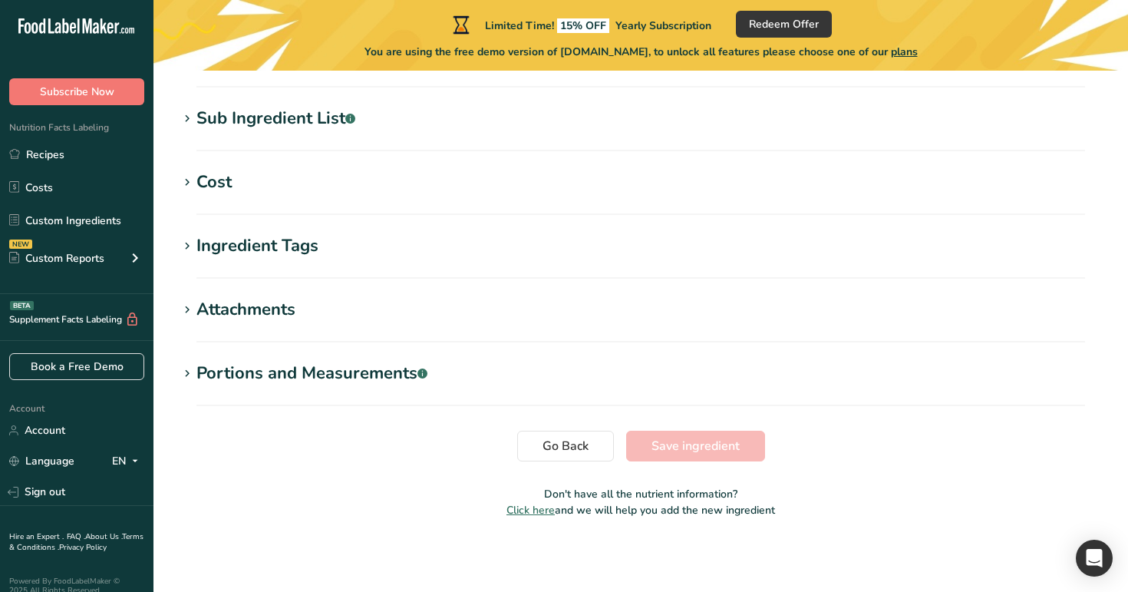
click at [367, 378] on div "Portions and Measurements .a-a{fill:#347362;}.b-a{fill:#fff;}" at bounding box center [312, 373] width 231 height 25
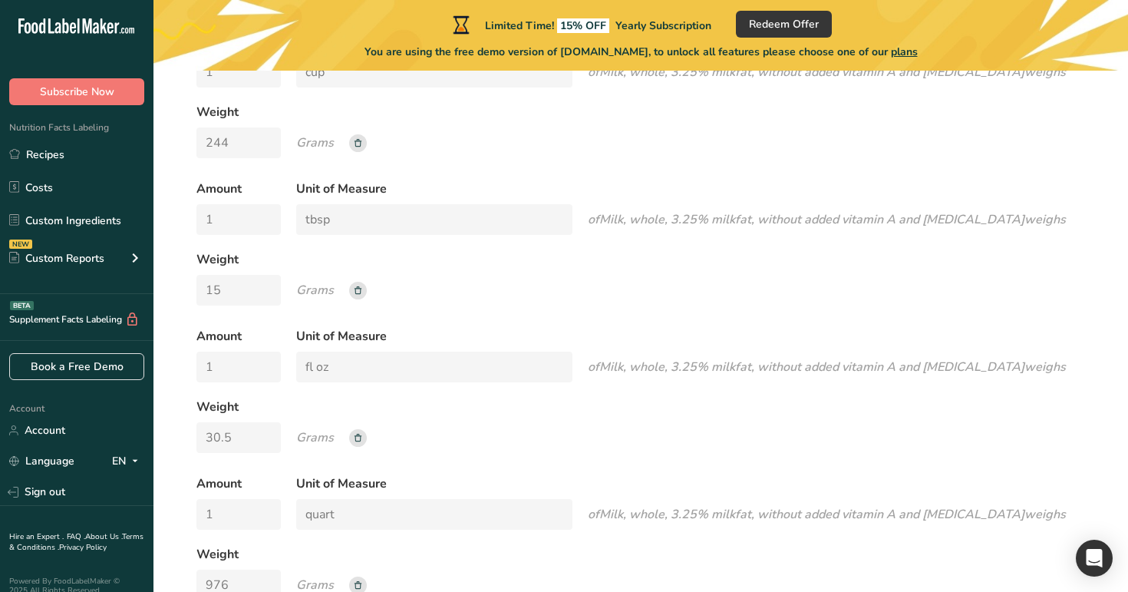
scroll to position [1178, 0]
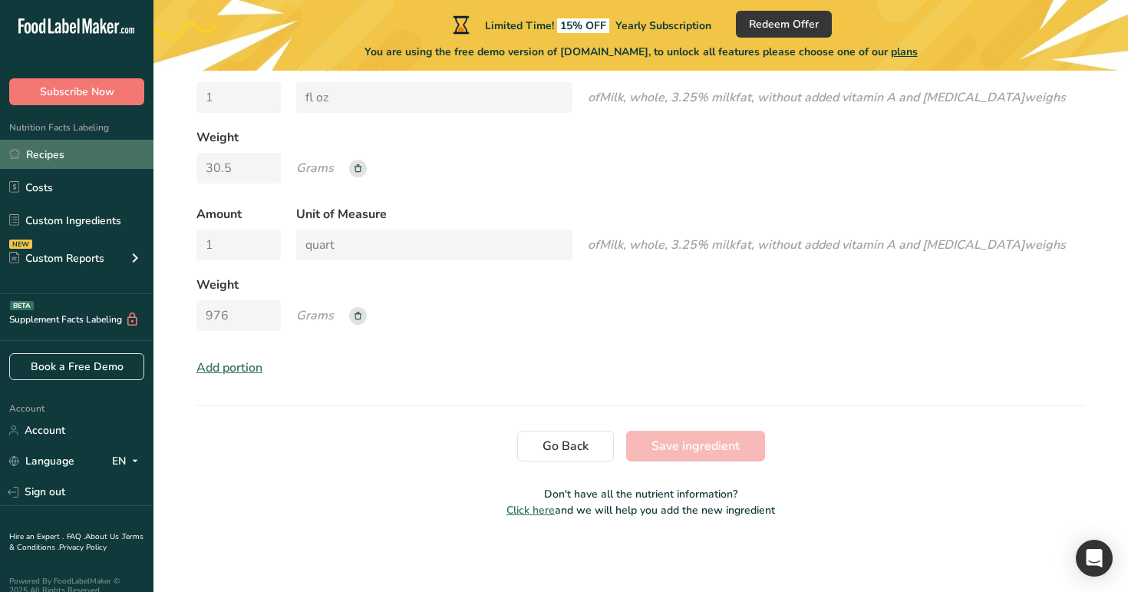
click at [61, 157] on link "Recipes" at bounding box center [77, 154] width 154 height 29
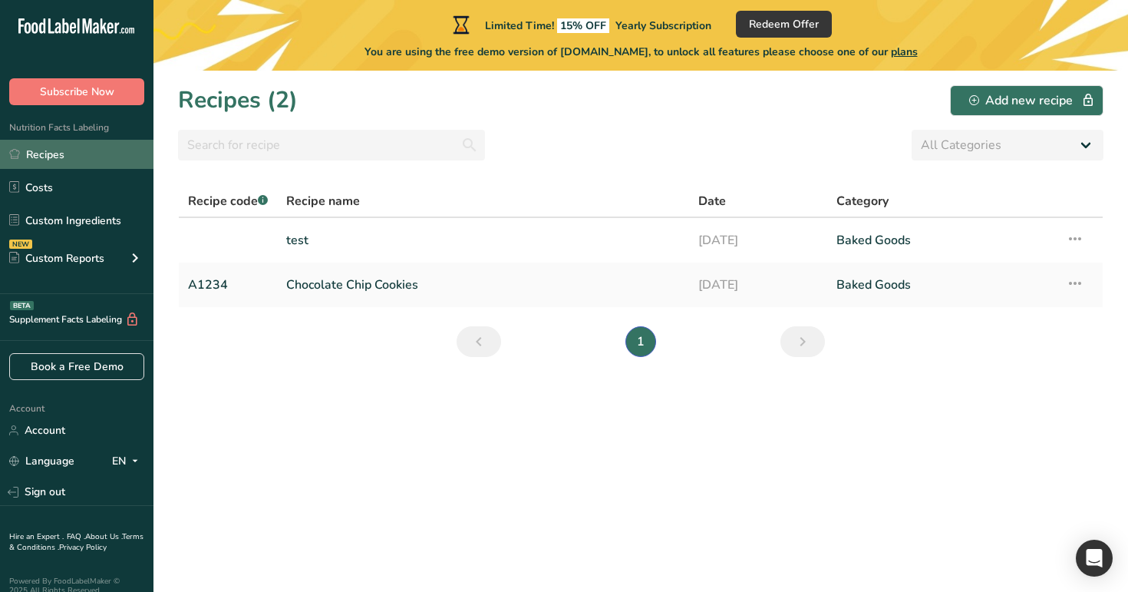
click at [83, 162] on link "Recipes" at bounding box center [77, 154] width 154 height 29
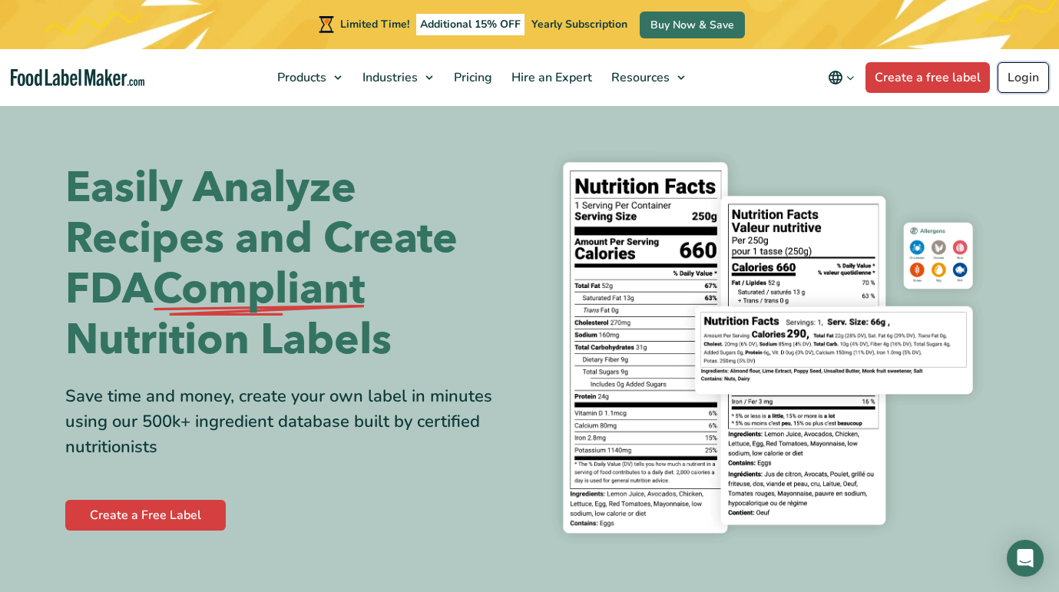
click at [1022, 78] on link "Login" at bounding box center [1022, 77] width 51 height 31
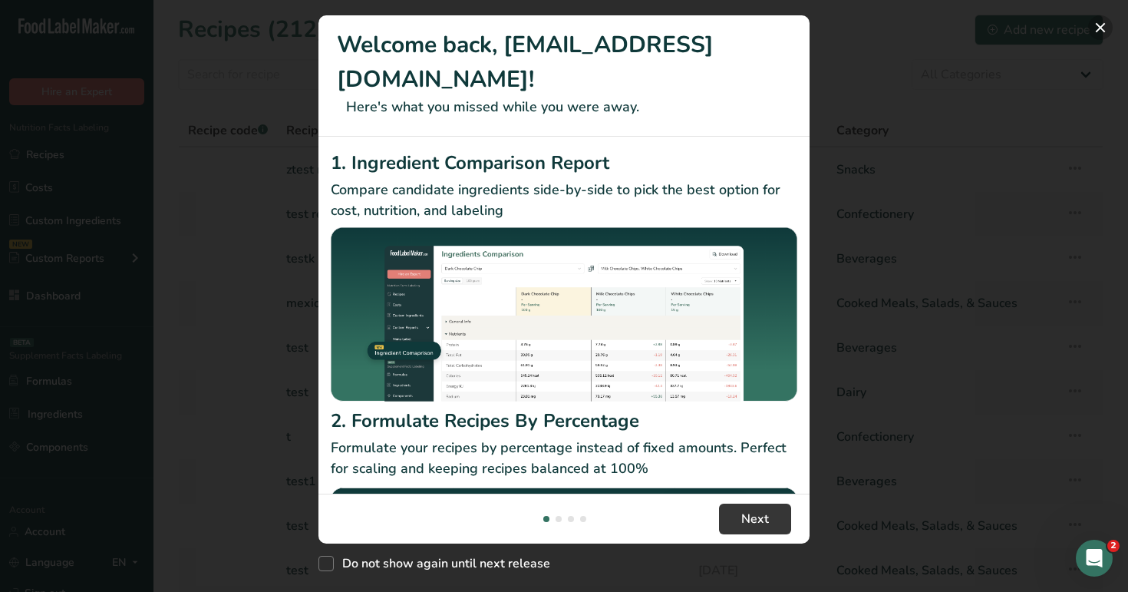
click at [1058, 23] on button "New Features" at bounding box center [1101, 27] width 25 height 25
